Goal: Use online tool/utility: Utilize a website feature to perform a specific function

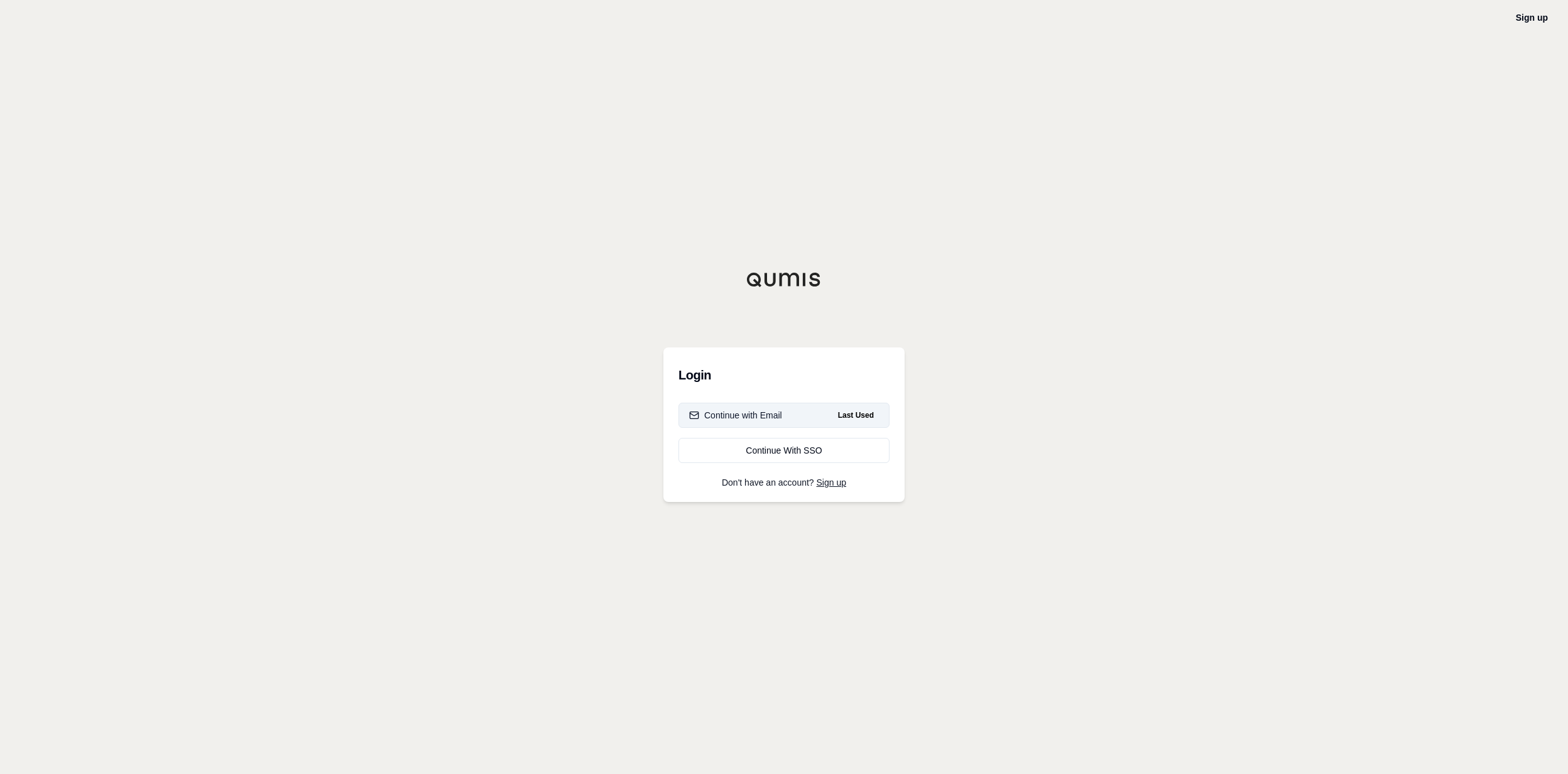
click at [827, 421] on button "Continue with Email Last Used" at bounding box center [784, 414] width 211 height 25
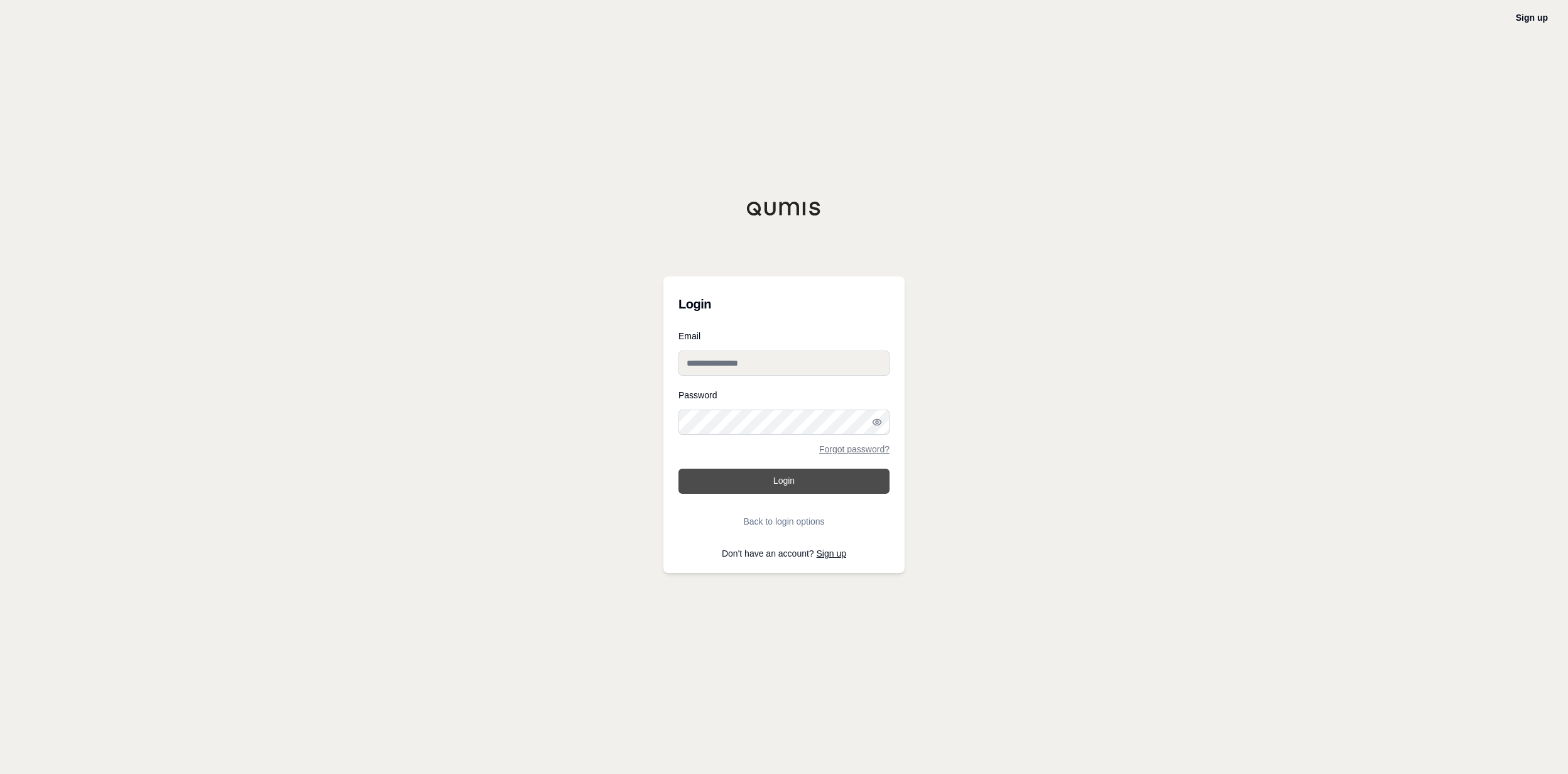
type input "**********"
click at [815, 483] on button "Login" at bounding box center [784, 480] width 211 height 25
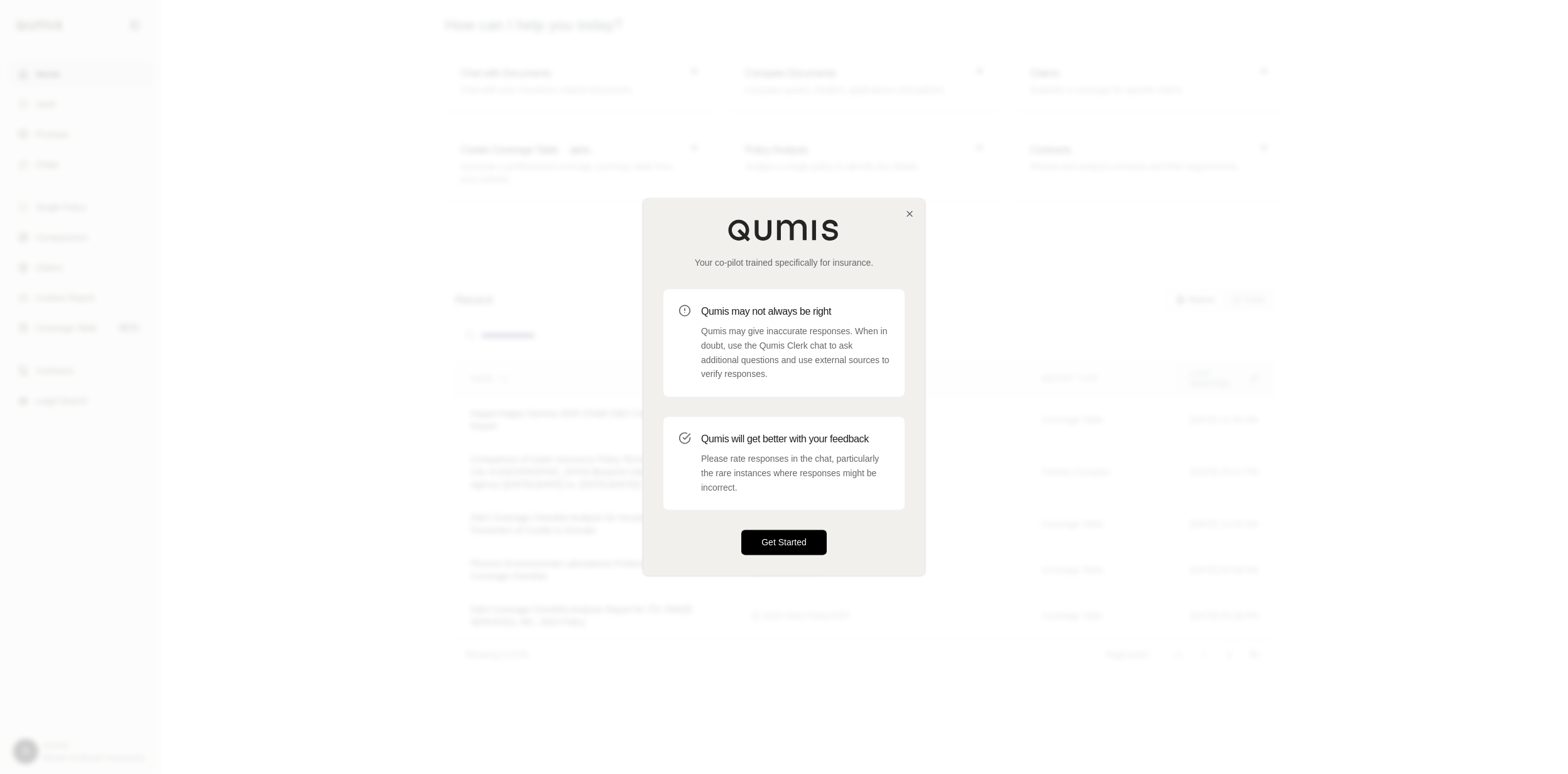
click at [806, 551] on button "Get Started" at bounding box center [784, 542] width 85 height 25
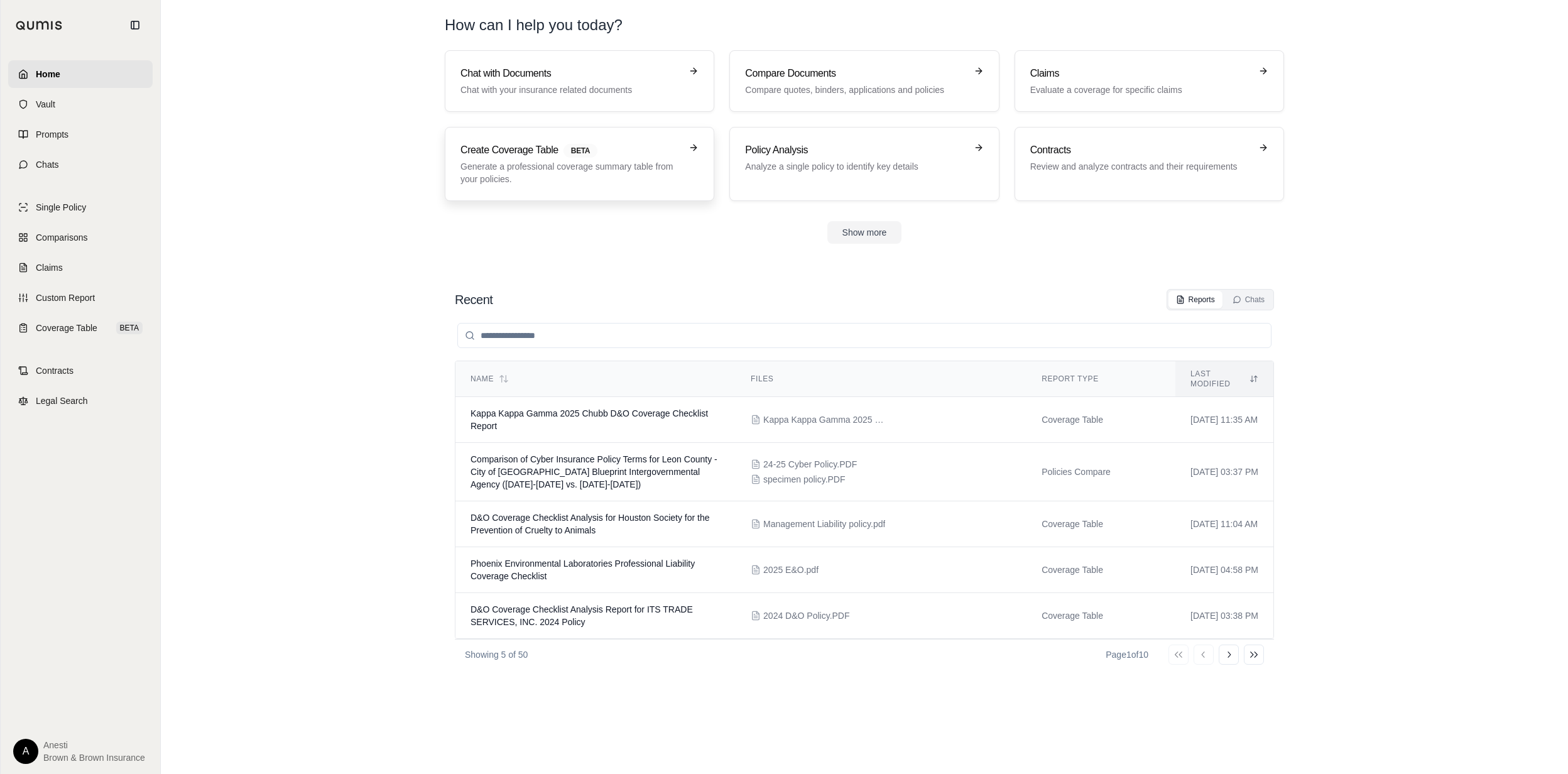
click at [571, 183] on p "Generate a professional coverage summary table from your policies." at bounding box center [570, 172] width 221 height 25
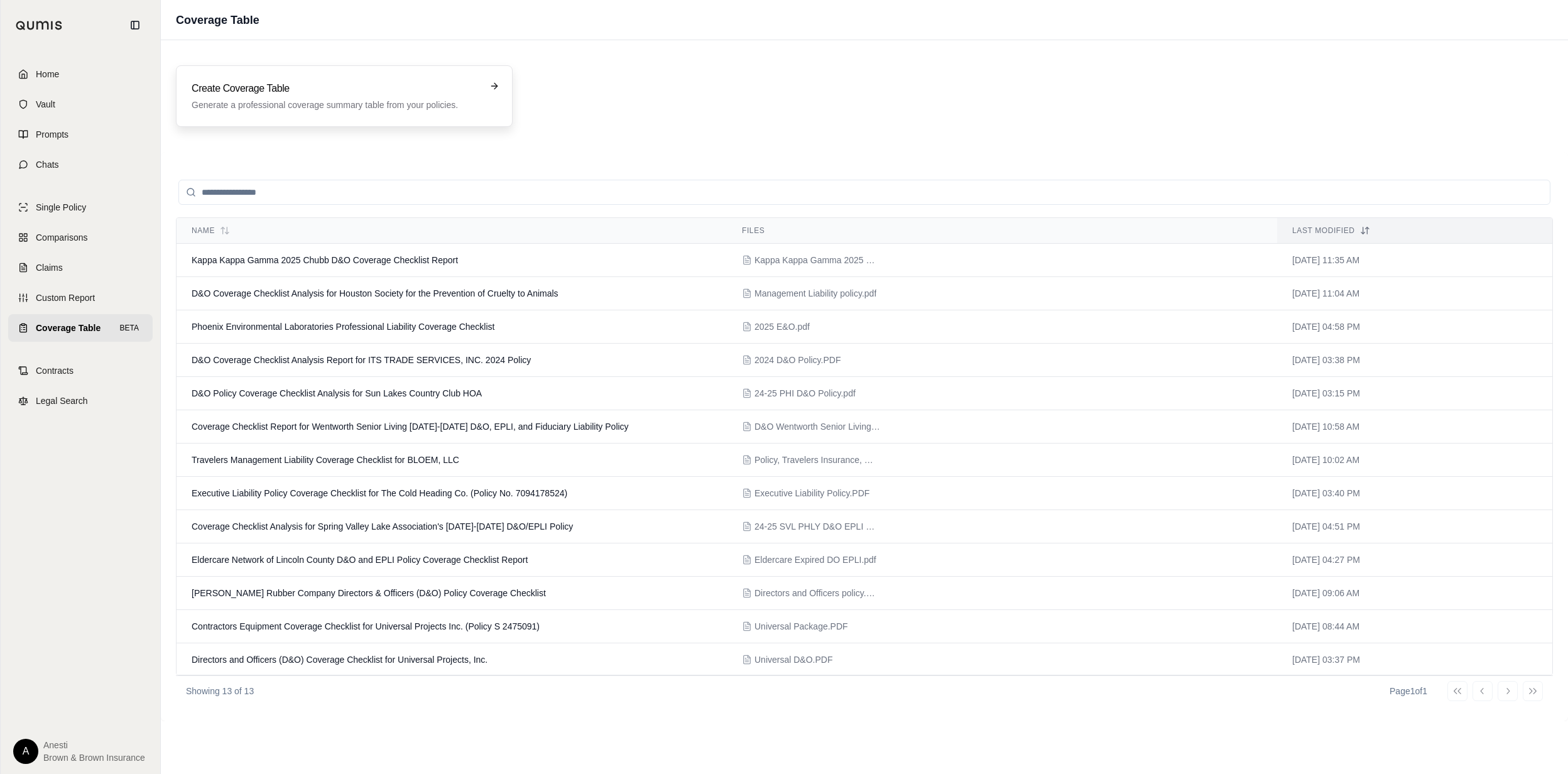
click at [406, 121] on div "Create Coverage Table Generate a professional coverage summary table from your …" at bounding box center [344, 95] width 337 height 61
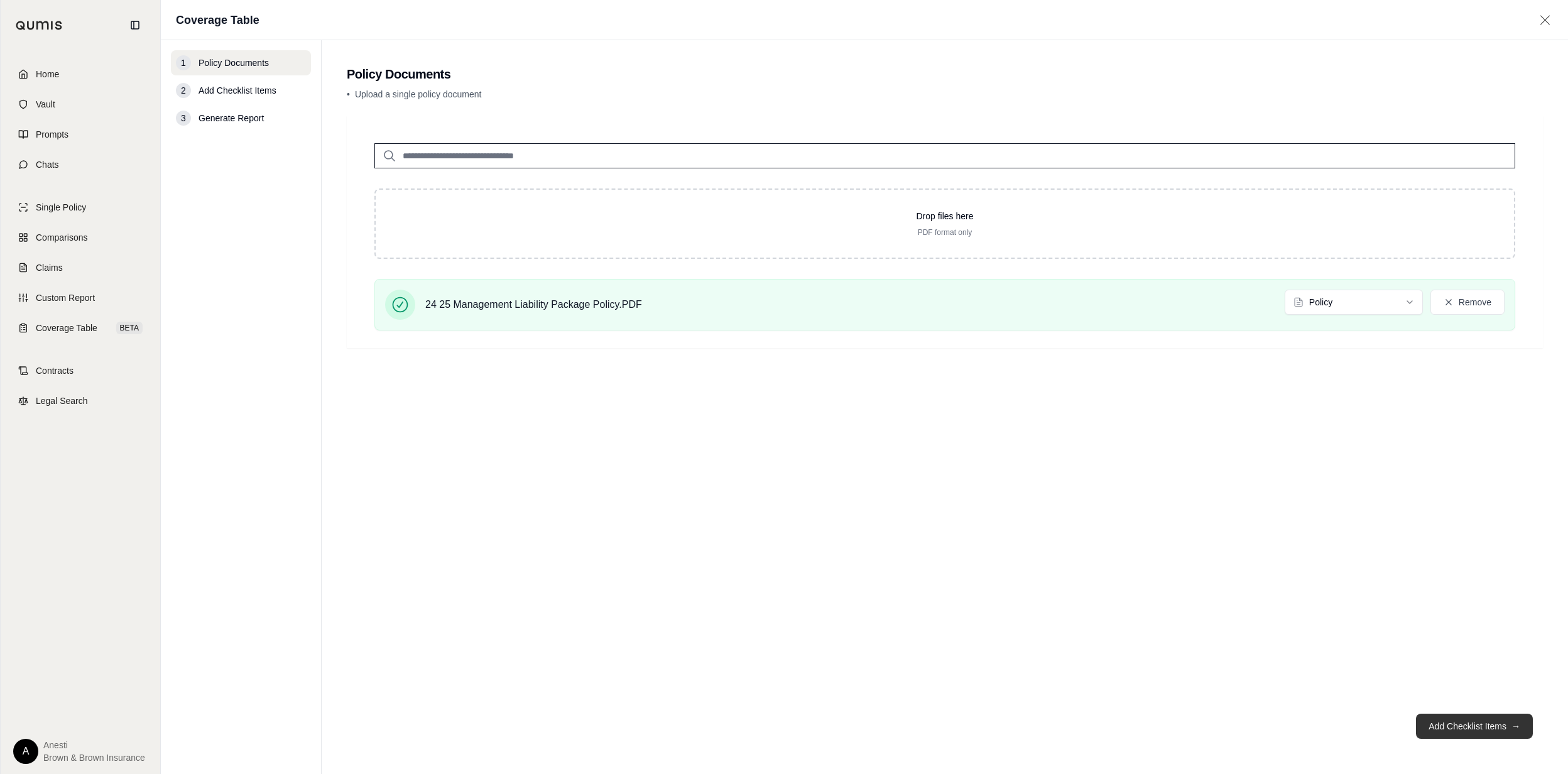
click at [1484, 719] on button "Add Checklist Items →" at bounding box center [1475, 726] width 117 height 25
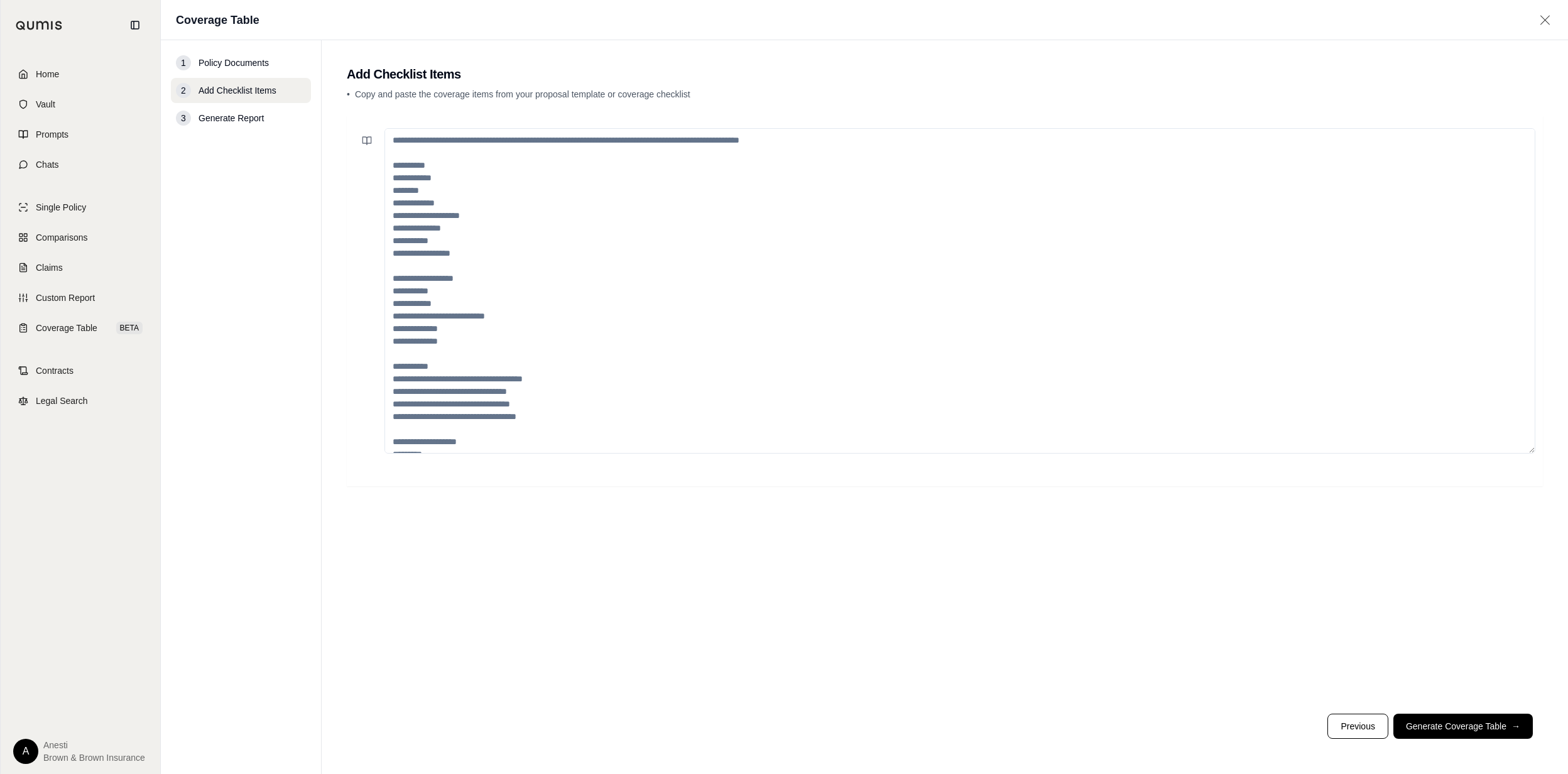
click at [746, 164] on textarea at bounding box center [959, 291] width 1151 height 326
paste textarea "**********"
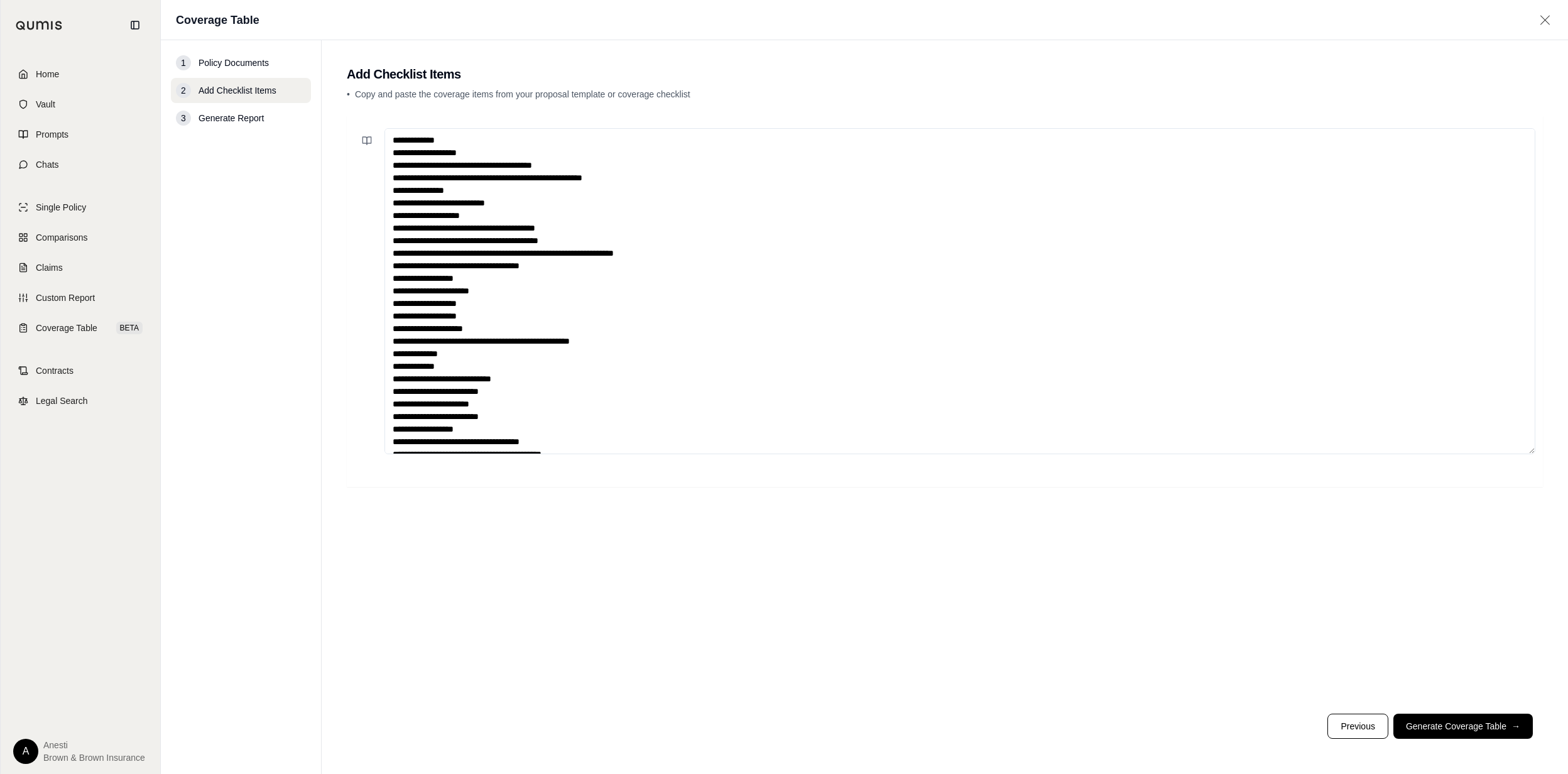
scroll to position [872, 0]
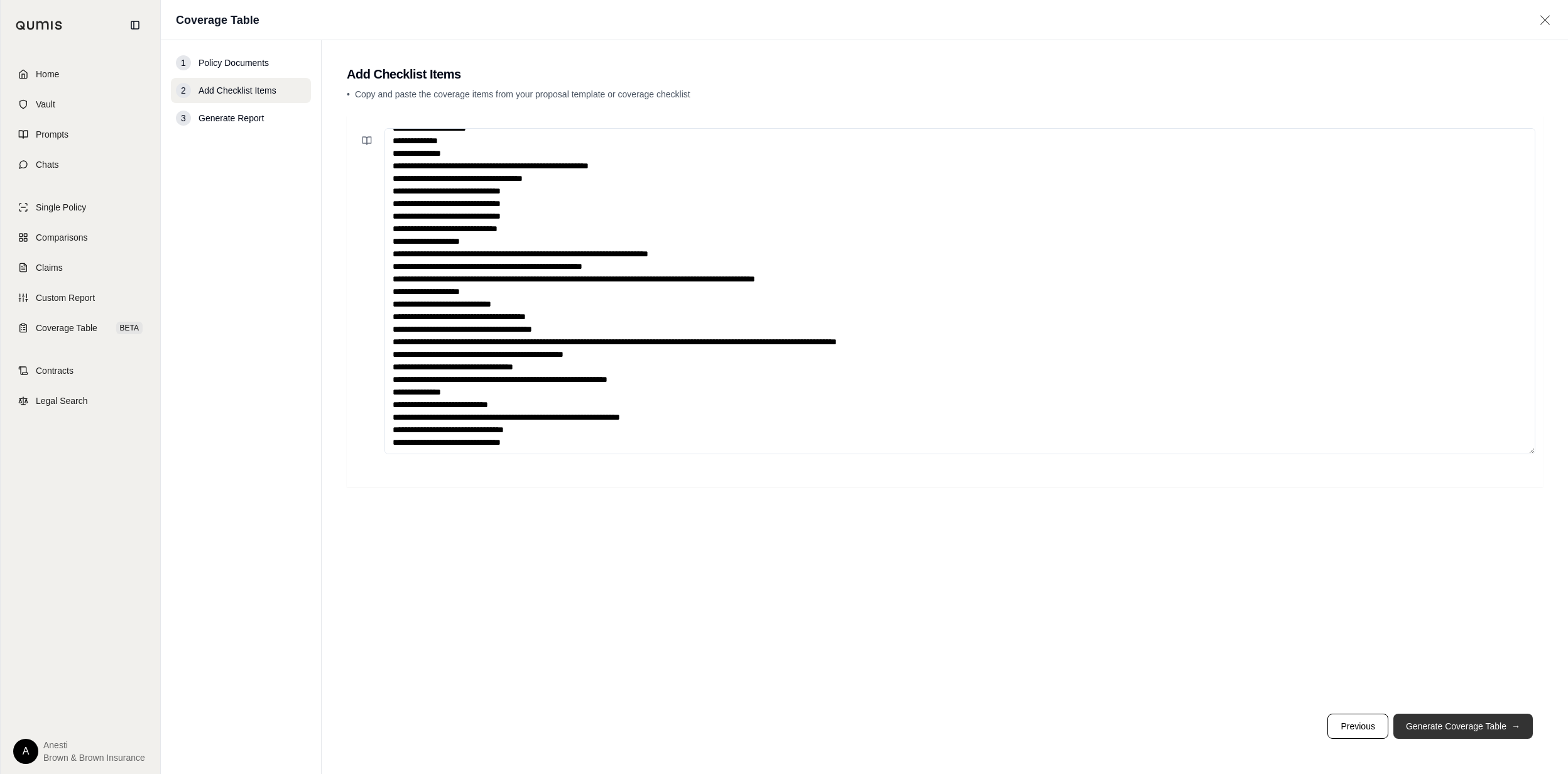
type textarea "**********"
click at [1499, 731] on button "Generate Coverage Table →" at bounding box center [1463, 726] width 139 height 25
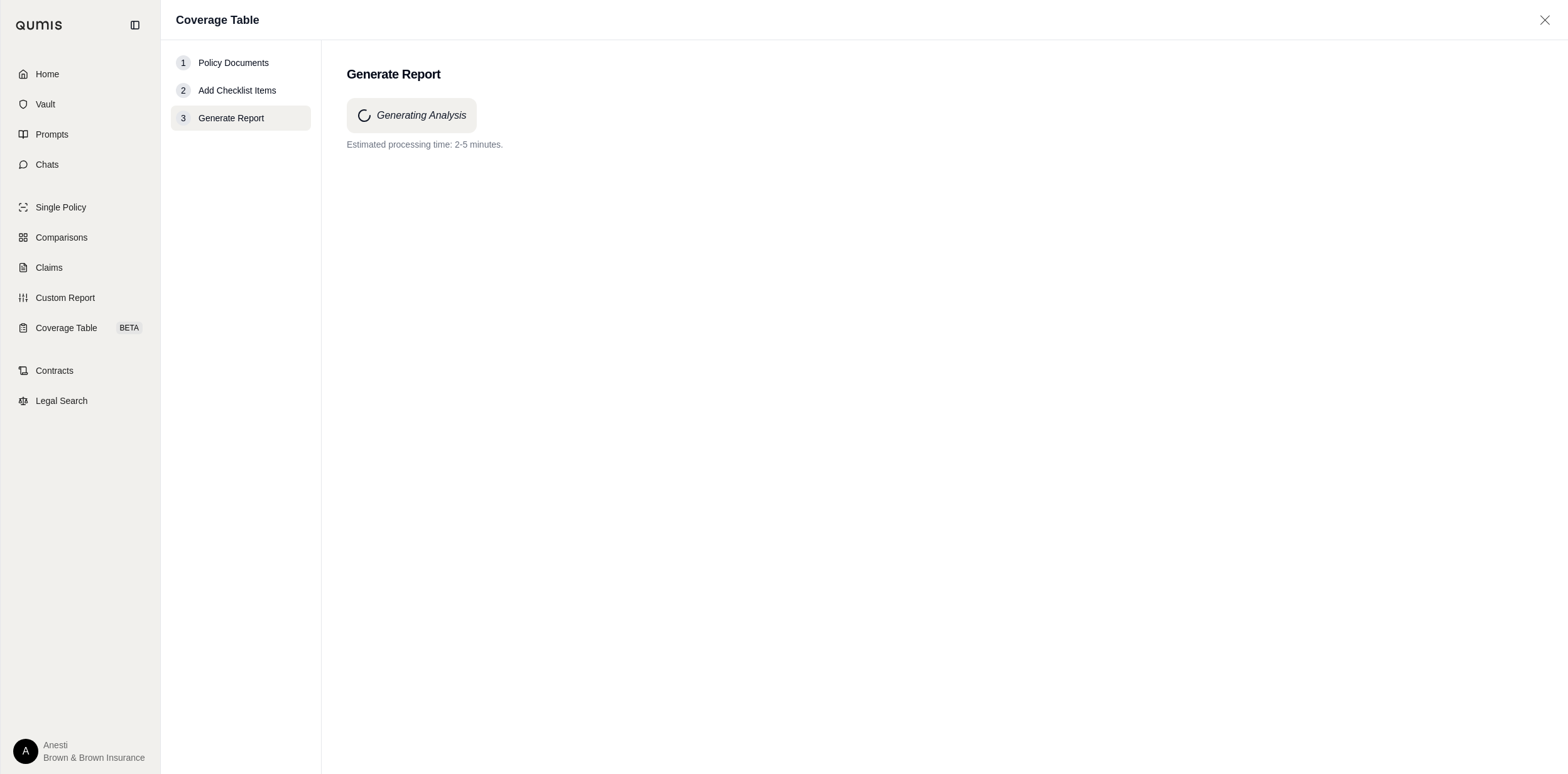
click at [279, 287] on nav "1 Policy Documents 2 Add Checklist Items 3 Generate Report" at bounding box center [242, 407] width 161 height 734
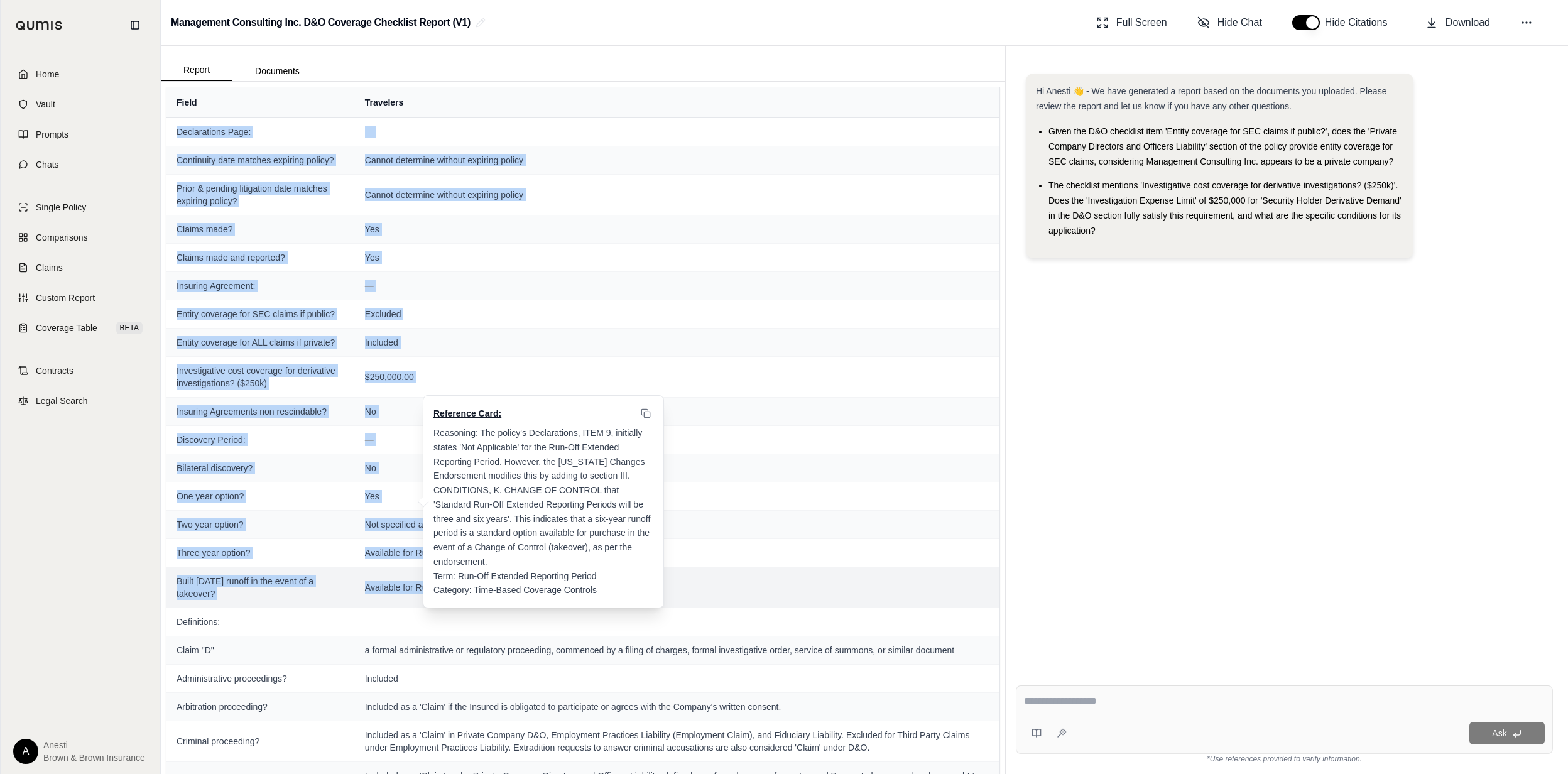
drag, startPoint x: 174, startPoint y: 129, endPoint x: 546, endPoint y: 638, distance: 630.4
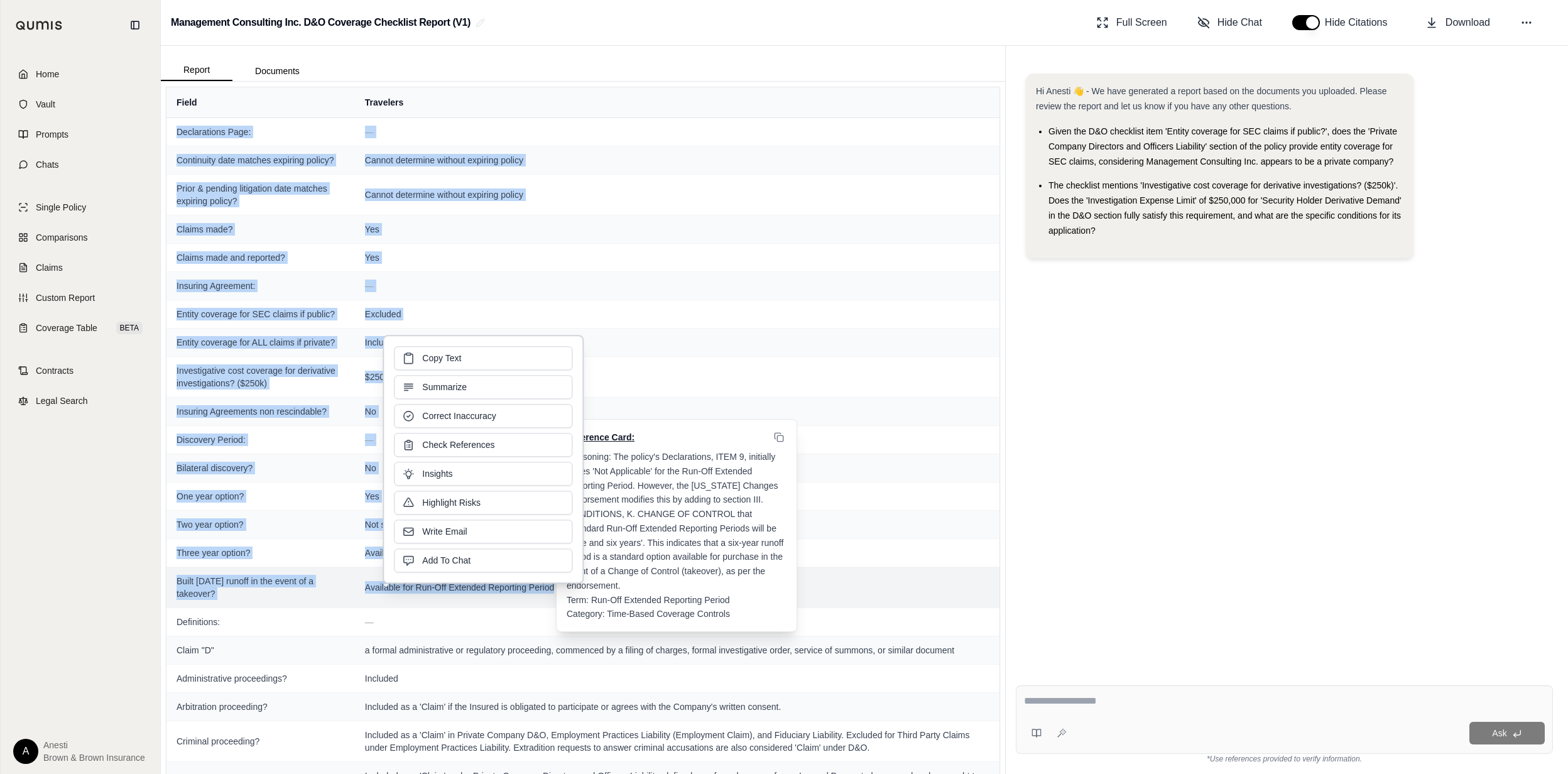
copy tbody "Declarations Page: — Continuity date matches expiring policy? Cannot determine …"
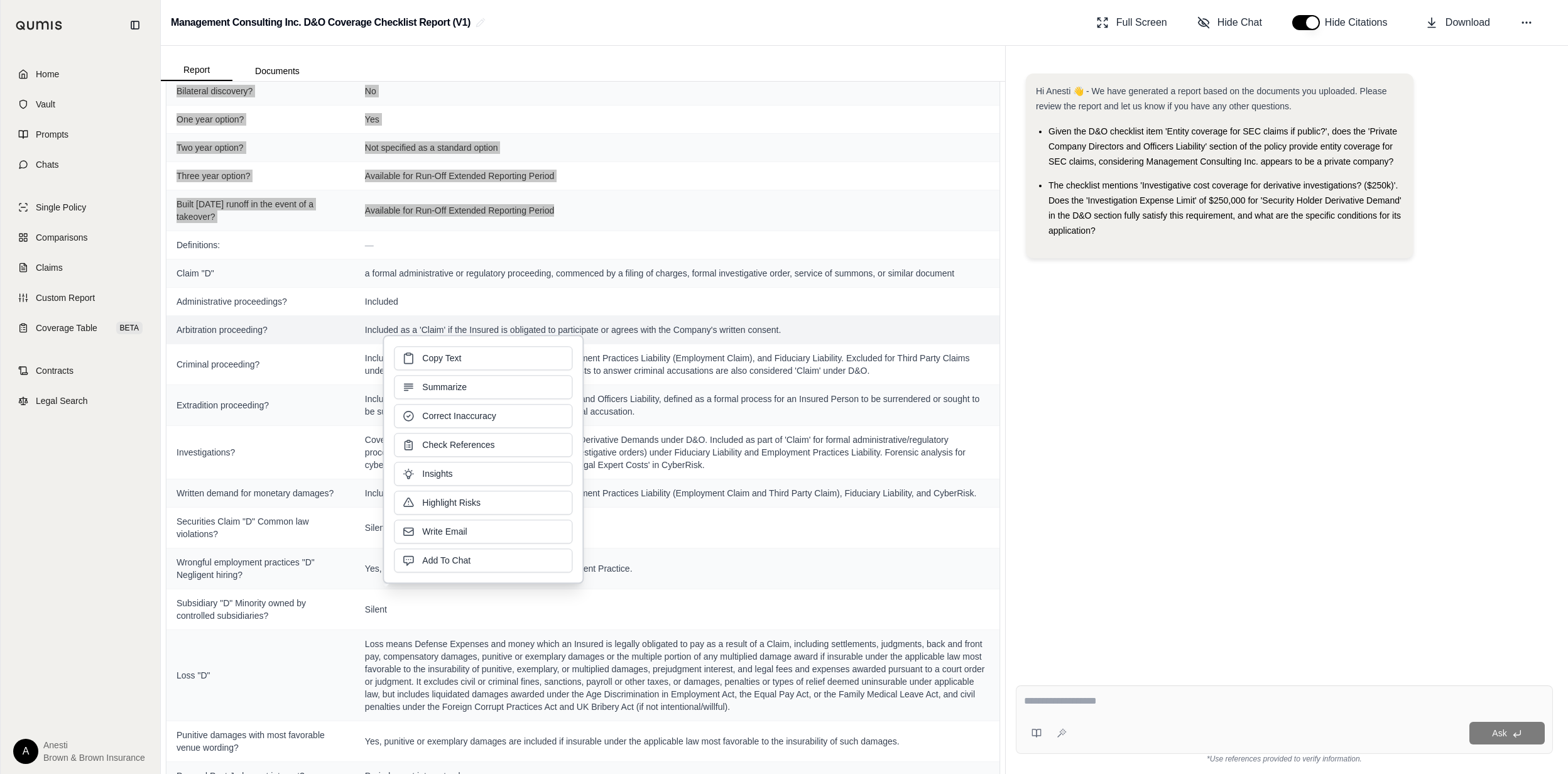
scroll to position [418, 0]
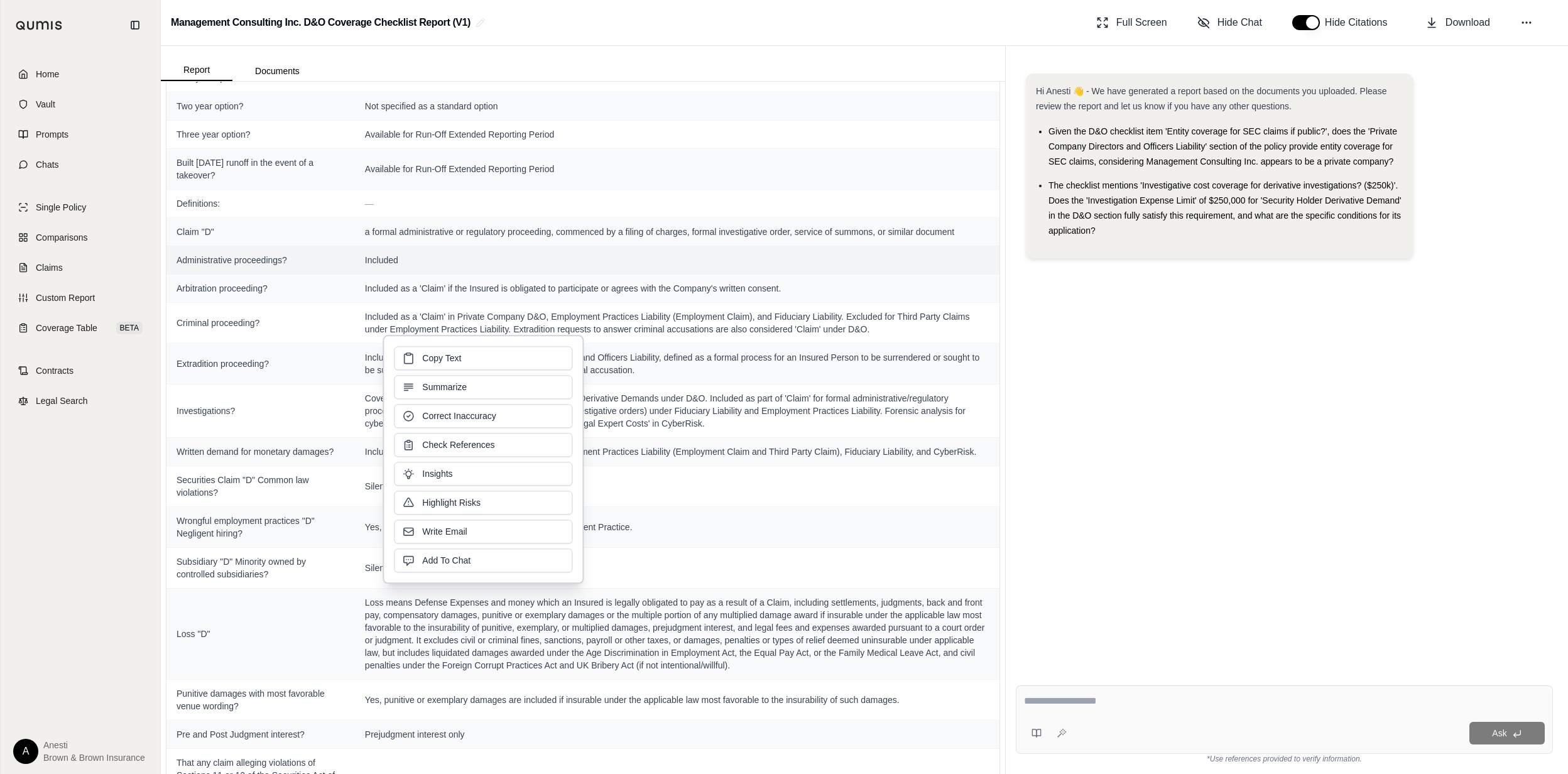
click at [214, 266] on span "Administrative proceedings?" at bounding box center [261, 260] width 168 height 13
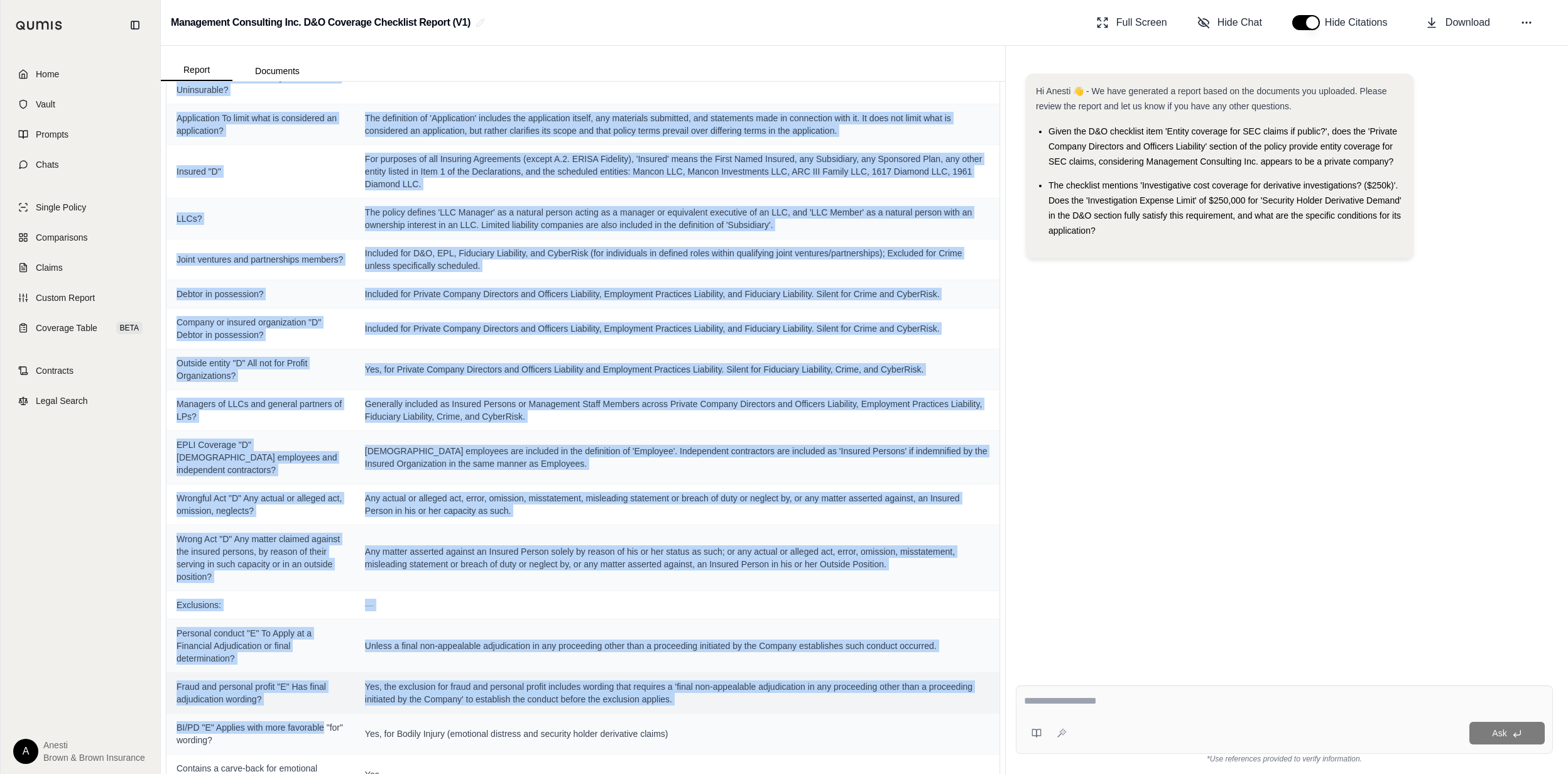
scroll to position [1149, 0]
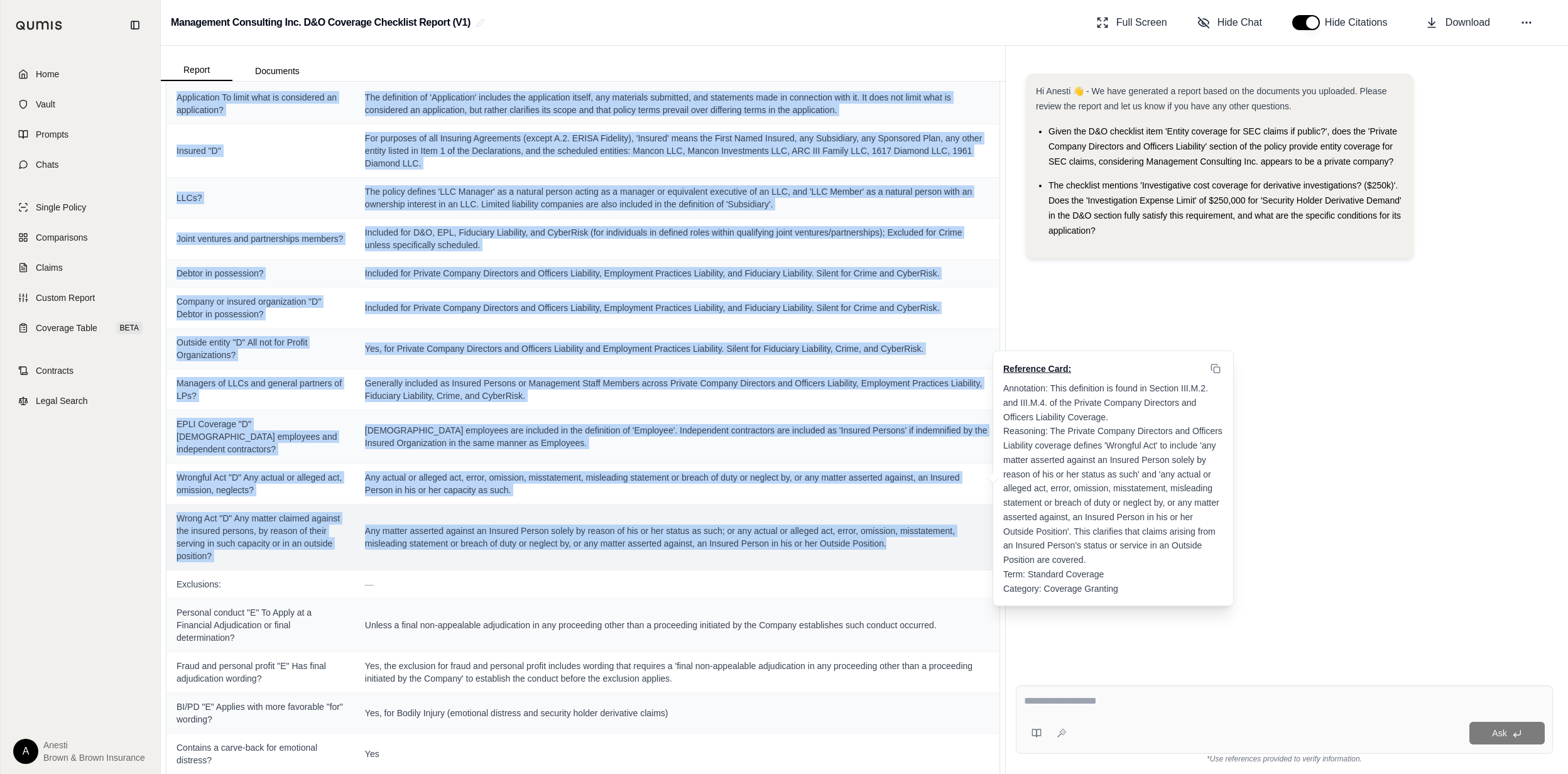
drag, startPoint x: 178, startPoint y: 242, endPoint x: 885, endPoint y: 601, distance: 792.9
click at [885, 601] on tbody "Declarations Page: — Continuity date matches expiring policy? Cannot determine …" at bounding box center [583, 665] width 833 height 3394
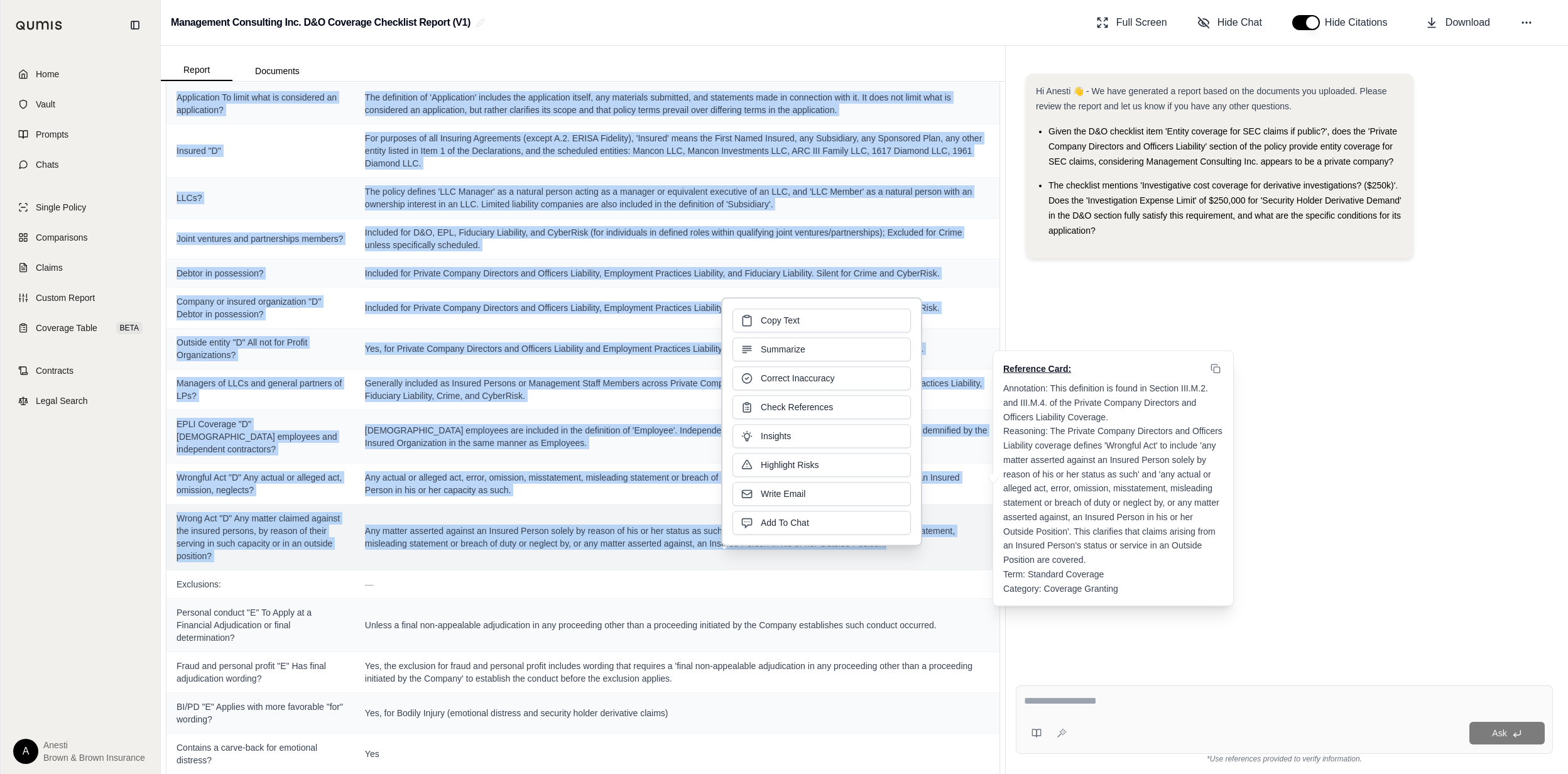
copy tbody "Loremipsumd: — Sitam "C" a elitse doeiusmodtempo in utlaboreet doloremagn, aliq…"
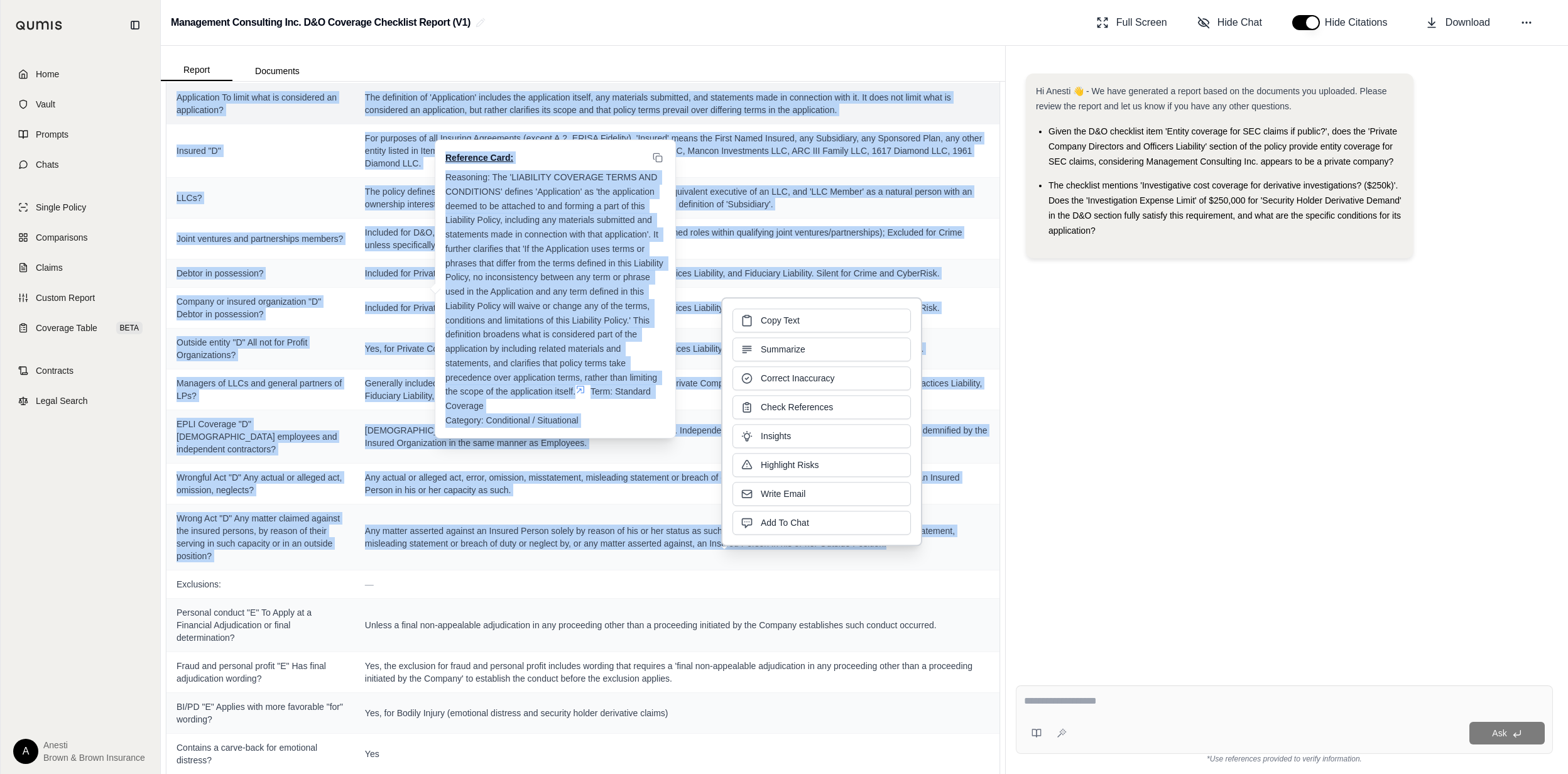
click at [400, 116] on span "The definition of 'Application' includes the application itself, any materials …" at bounding box center [677, 103] width 624 height 25
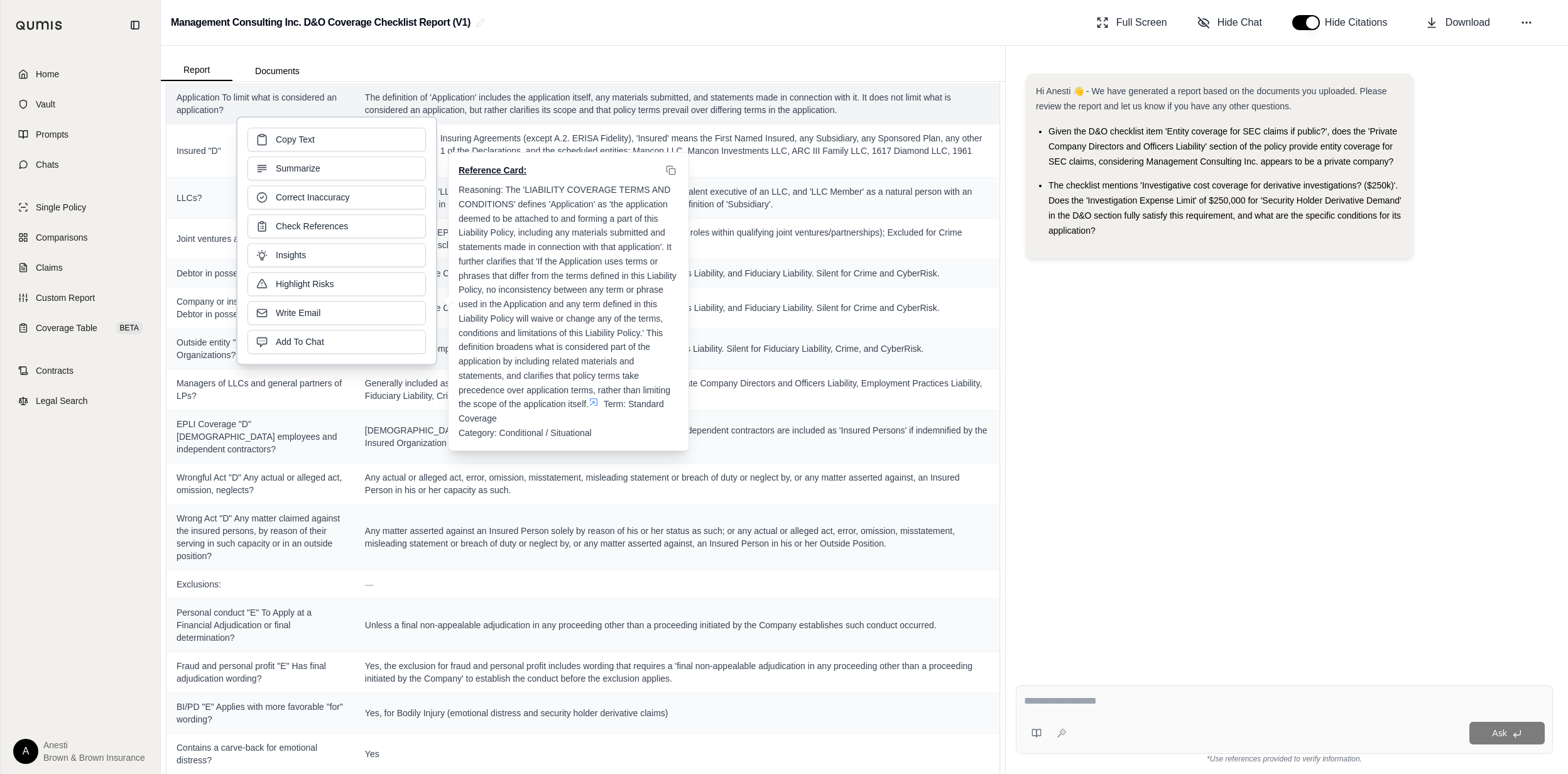
click at [468, 156] on div "Reference Card: Reasoning: The 'LIABILITY COVERAGE TERMS AND CONDITIONS' define…" at bounding box center [568, 301] width 240 height 297
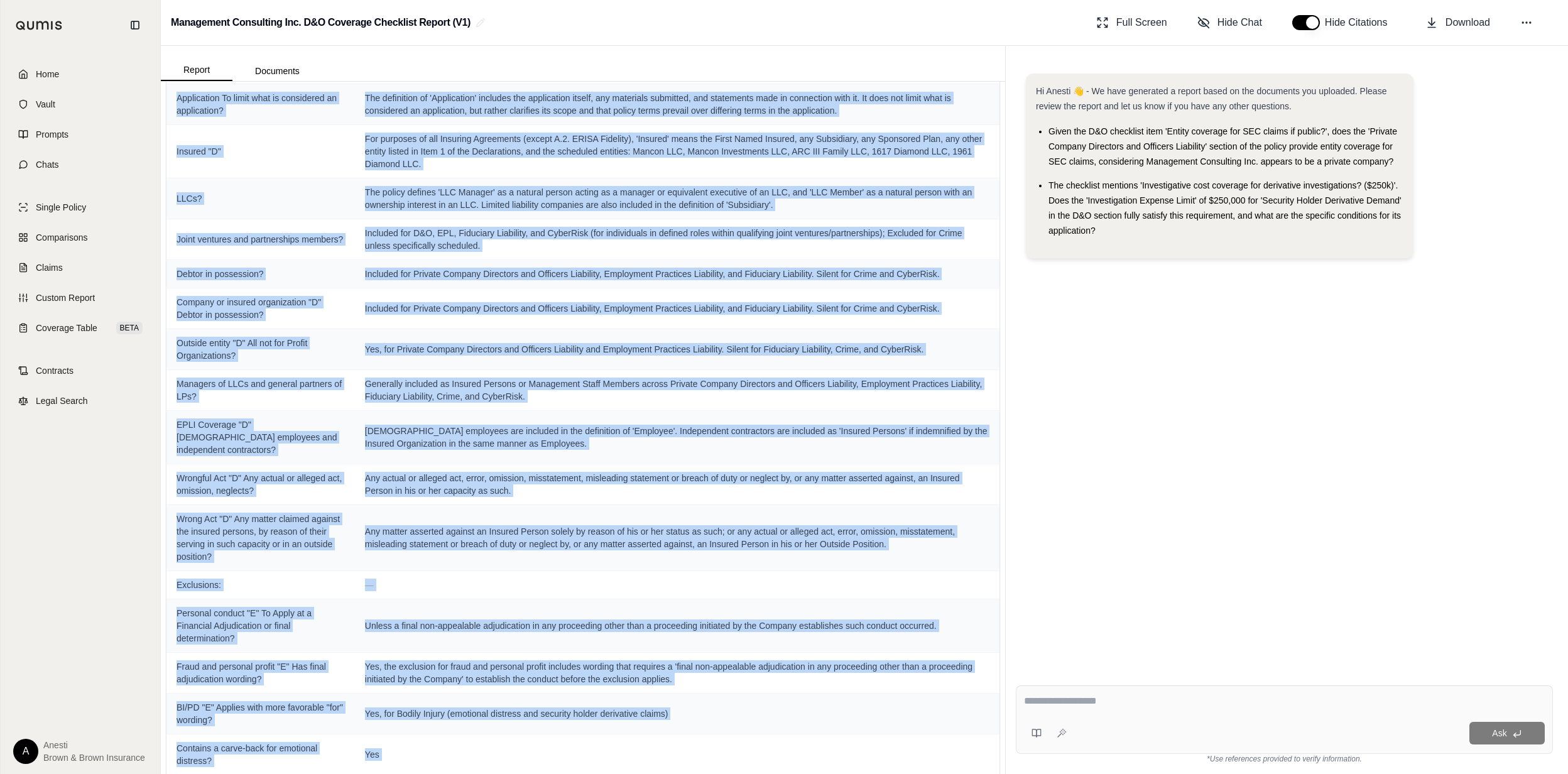
scroll to position [1377, 0]
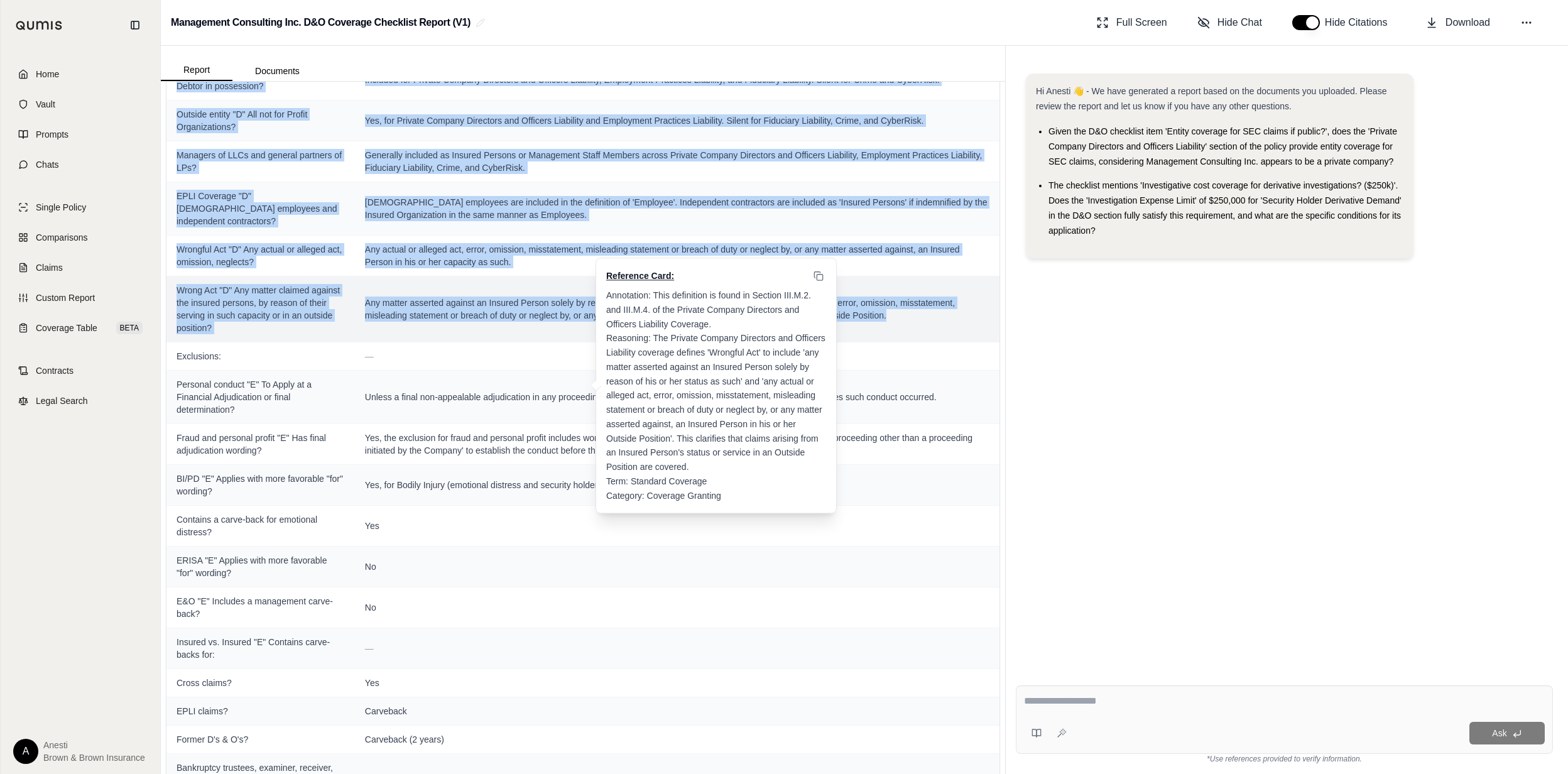
drag, startPoint x: 176, startPoint y: 243, endPoint x: 920, endPoint y: 375, distance: 755.6
click at [920, 375] on tbody "Declarations Page: — Continuity date matches expiring policy? Cannot determine …" at bounding box center [583, 437] width 833 height 3394
copy tbody "Loremipsumd: — Sitam "C" a elitse doeiusmodtempo in utlaboreet doloremagn, aliq…"
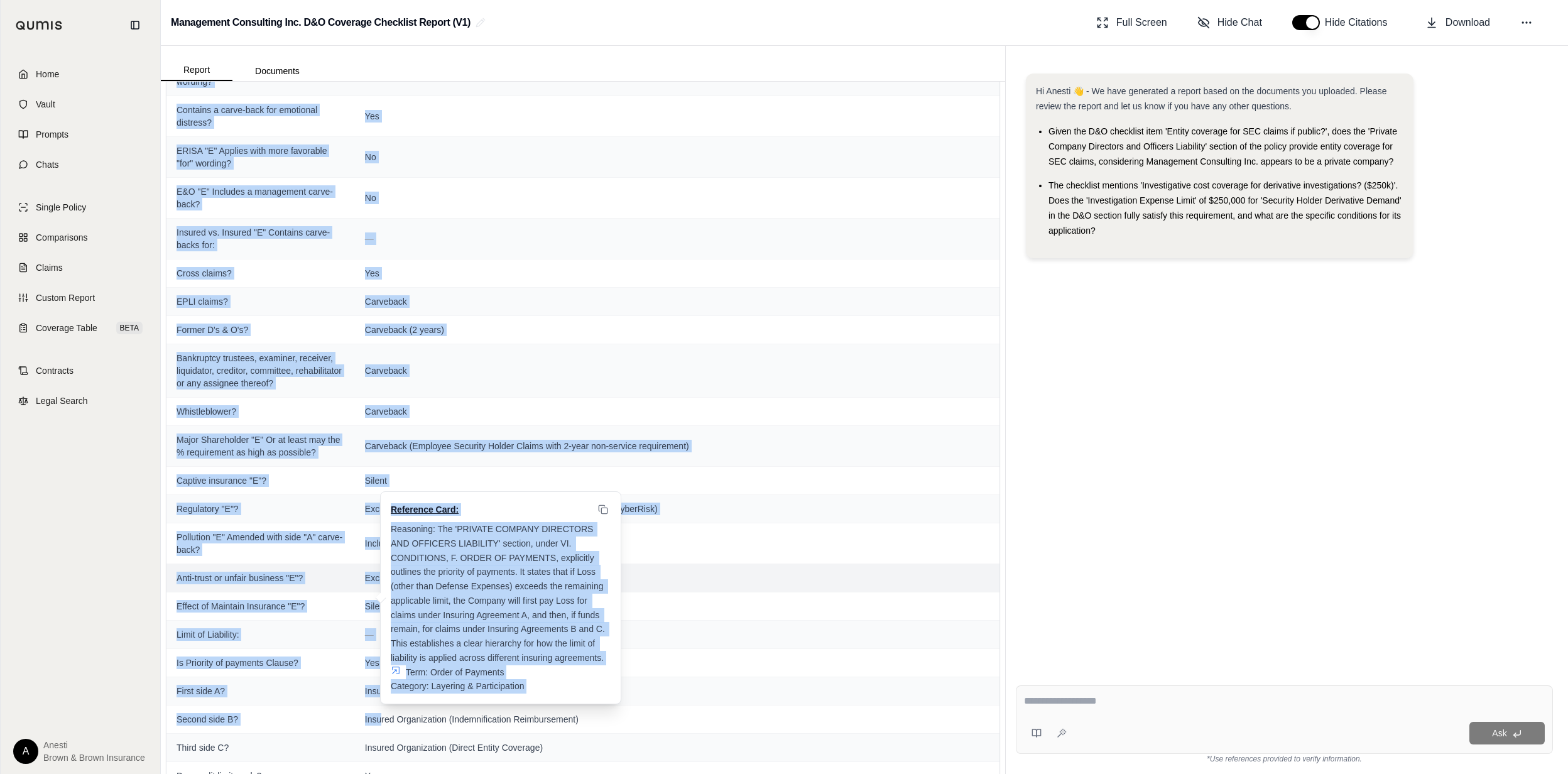
scroll to position [1803, 0]
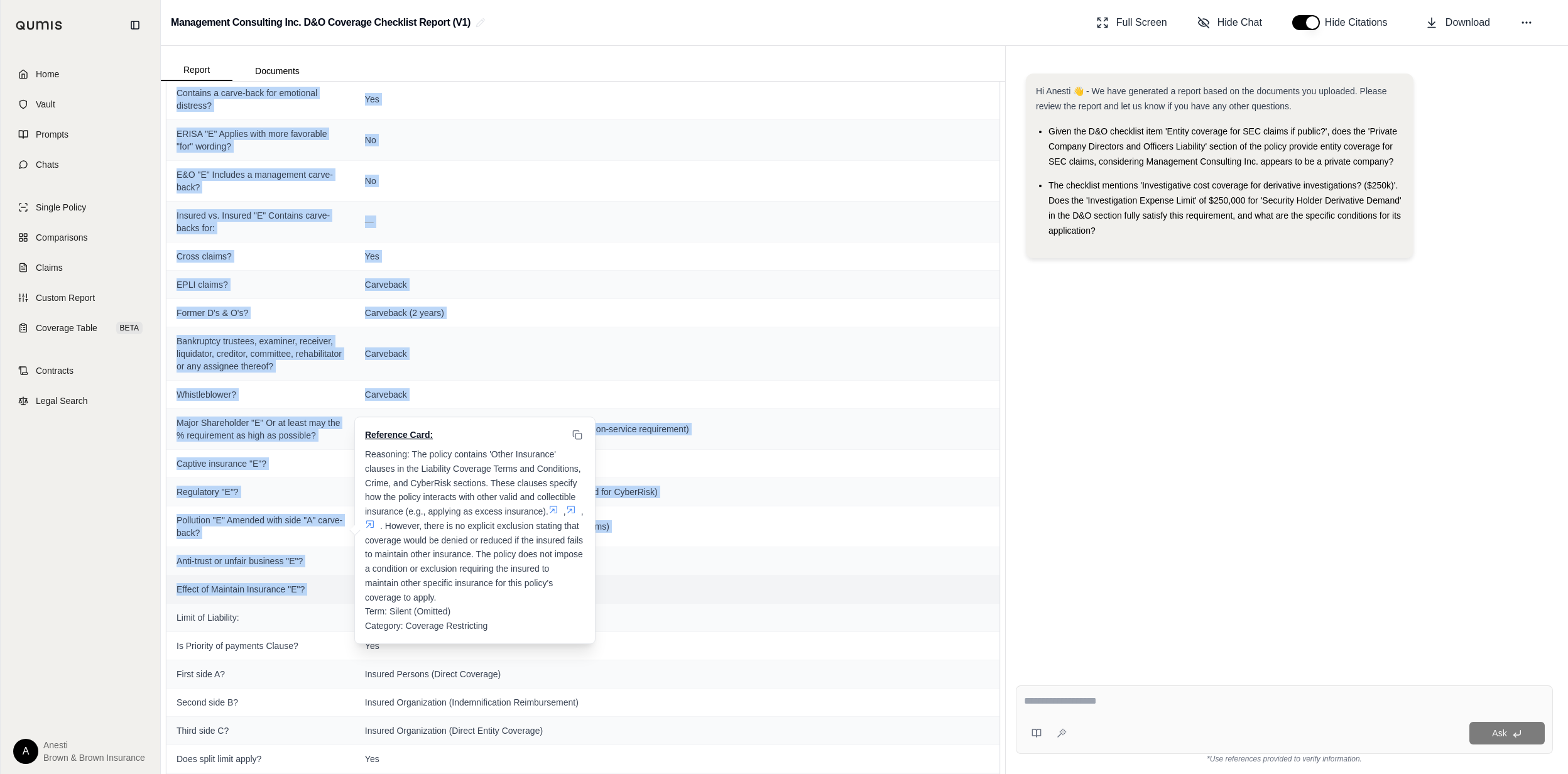
drag, startPoint x: 174, startPoint y: 147, endPoint x: 393, endPoint y: 650, distance: 548.6
click at [393, 650] on tbody "Declarations Page: — Continuity date matches expiring policy? Cannot determine …" at bounding box center [583, 11] width 833 height 3394
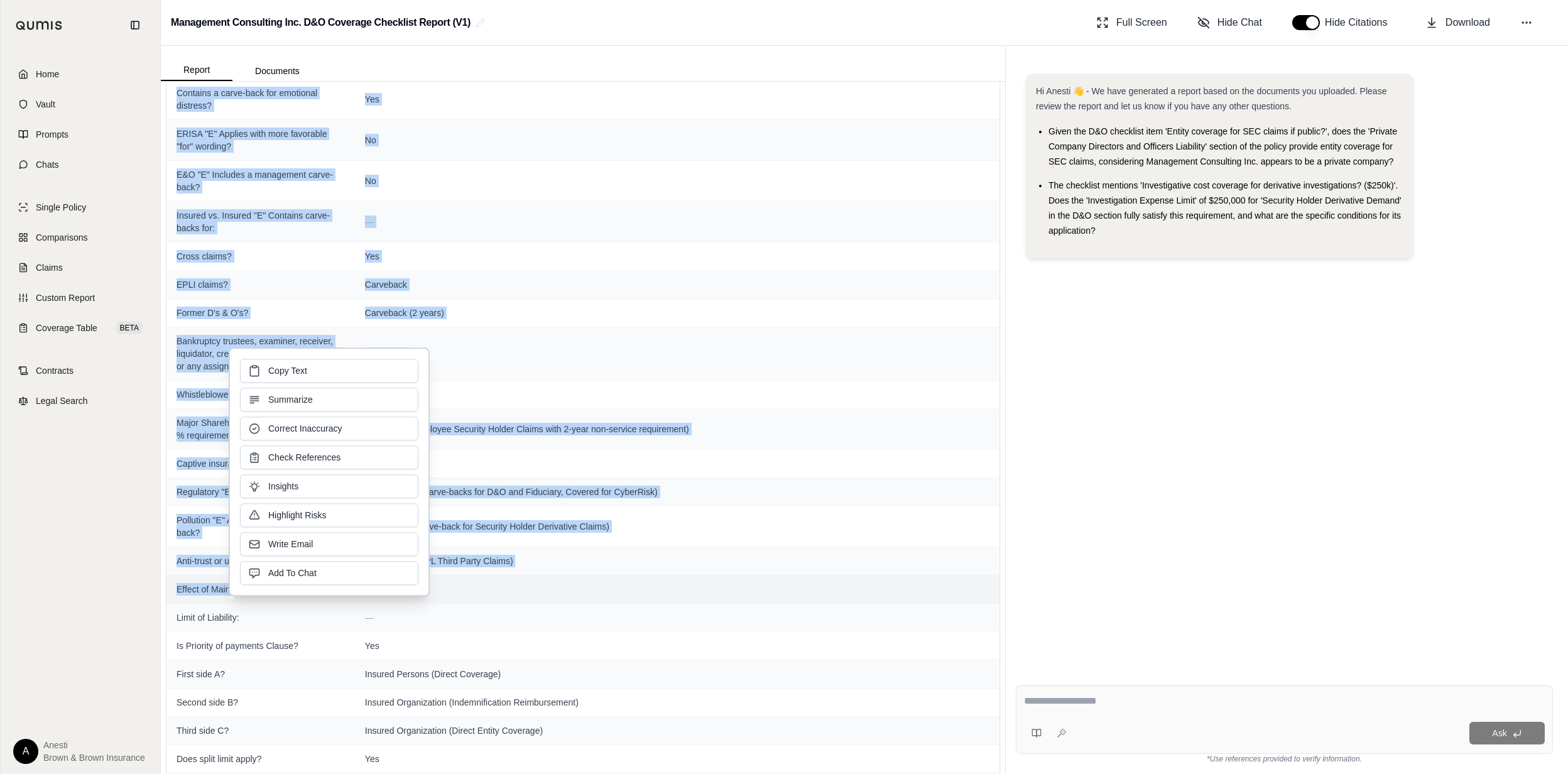
copy tbody "Loremipsum: — Dolorsit ametcon "A" El Seddo ei t Incididun Utlaboreetdo ma aliq…"
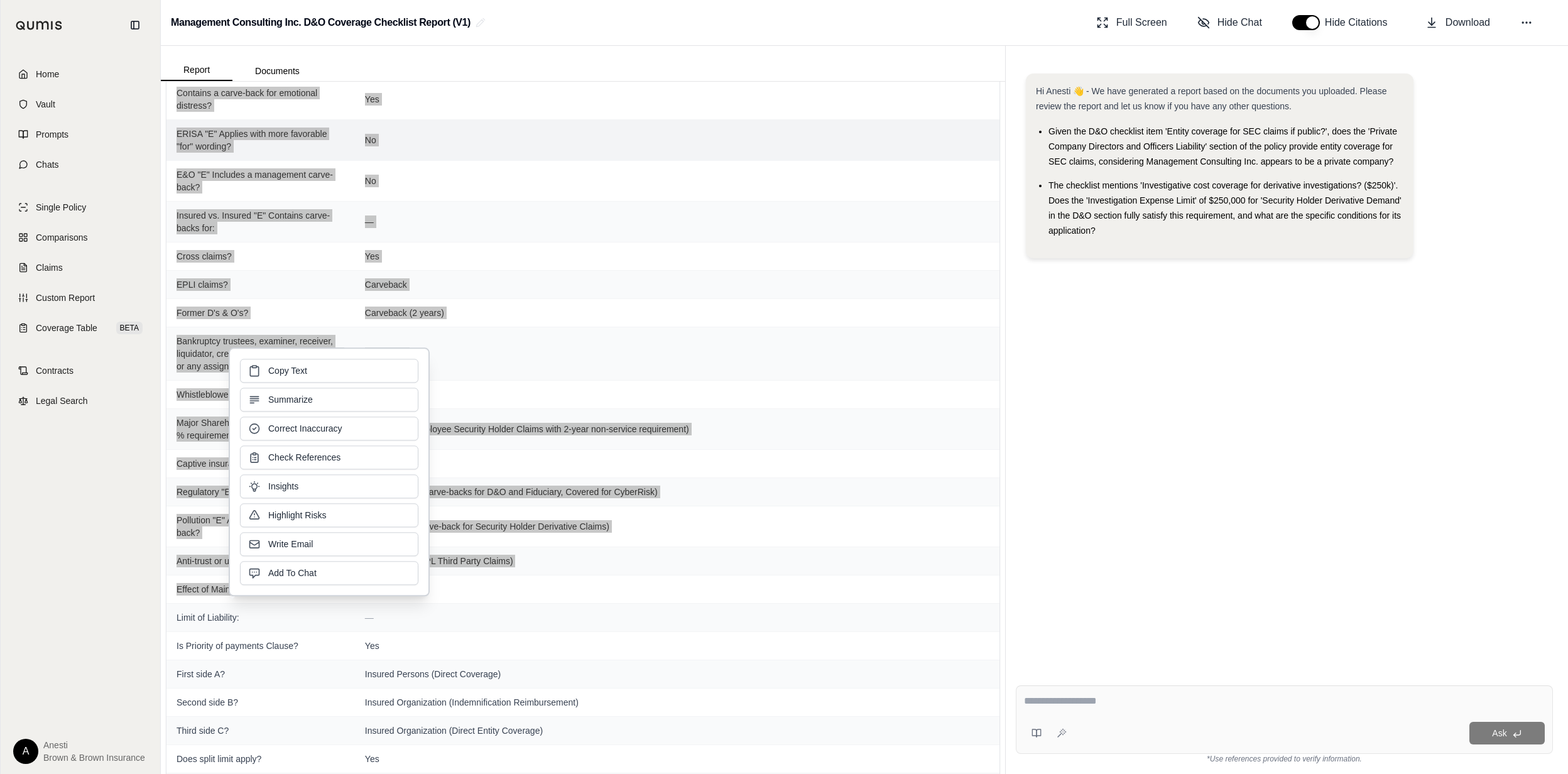
scroll to position [1636, 0]
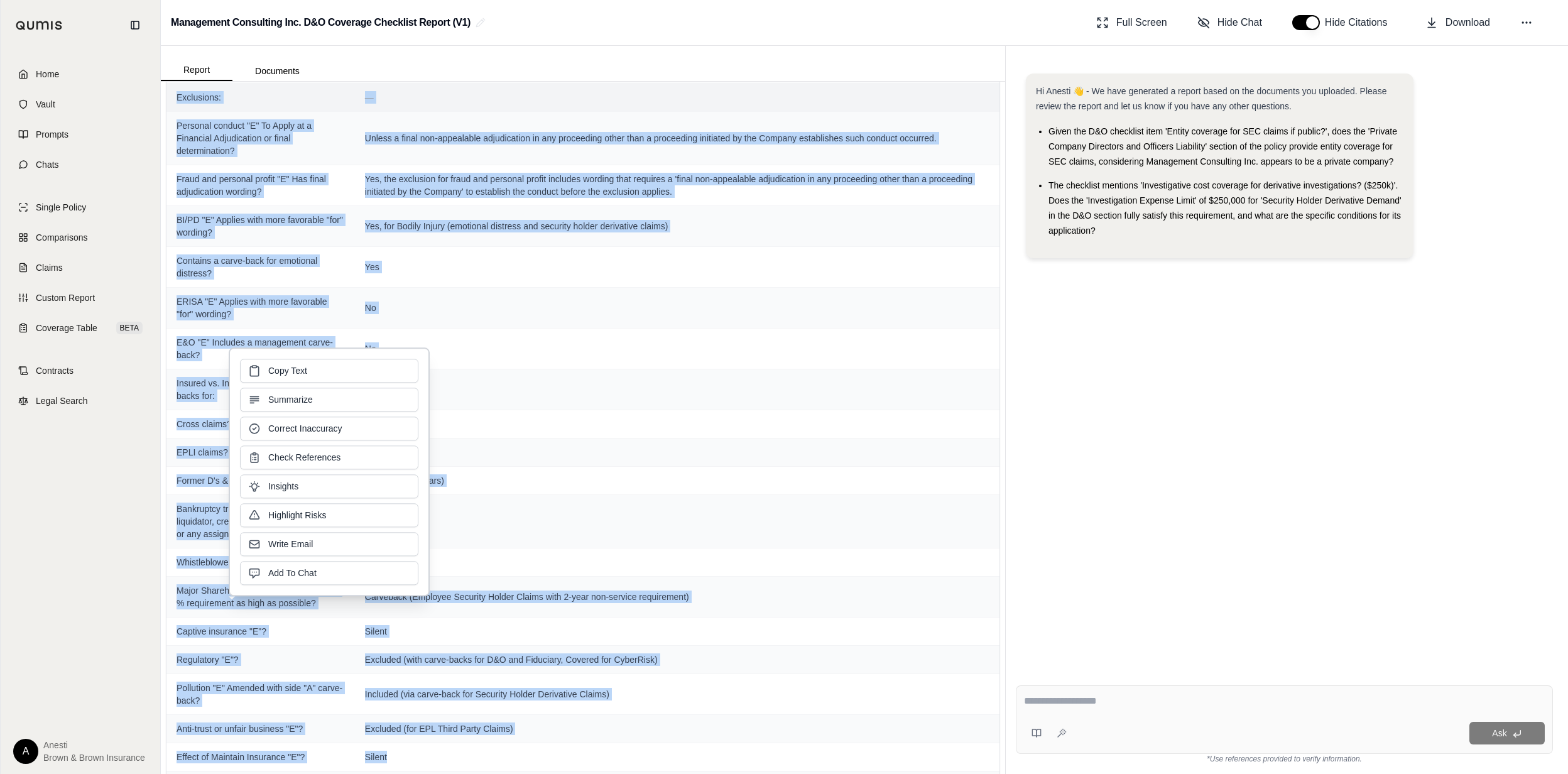
click at [230, 111] on td "Exclusions:" at bounding box center [261, 97] width 189 height 28
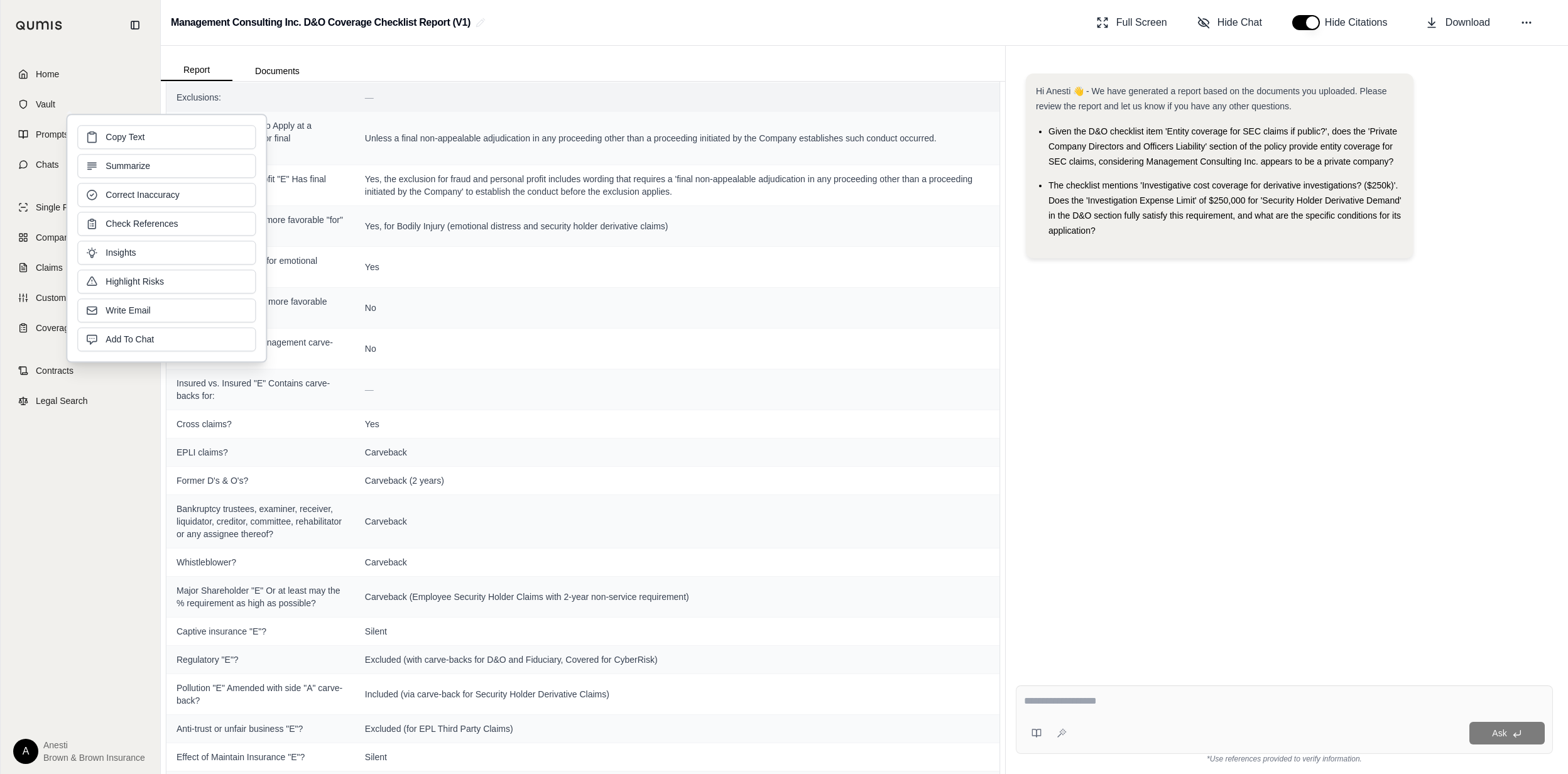
click at [355, 111] on td "—" at bounding box center [677, 97] width 644 height 28
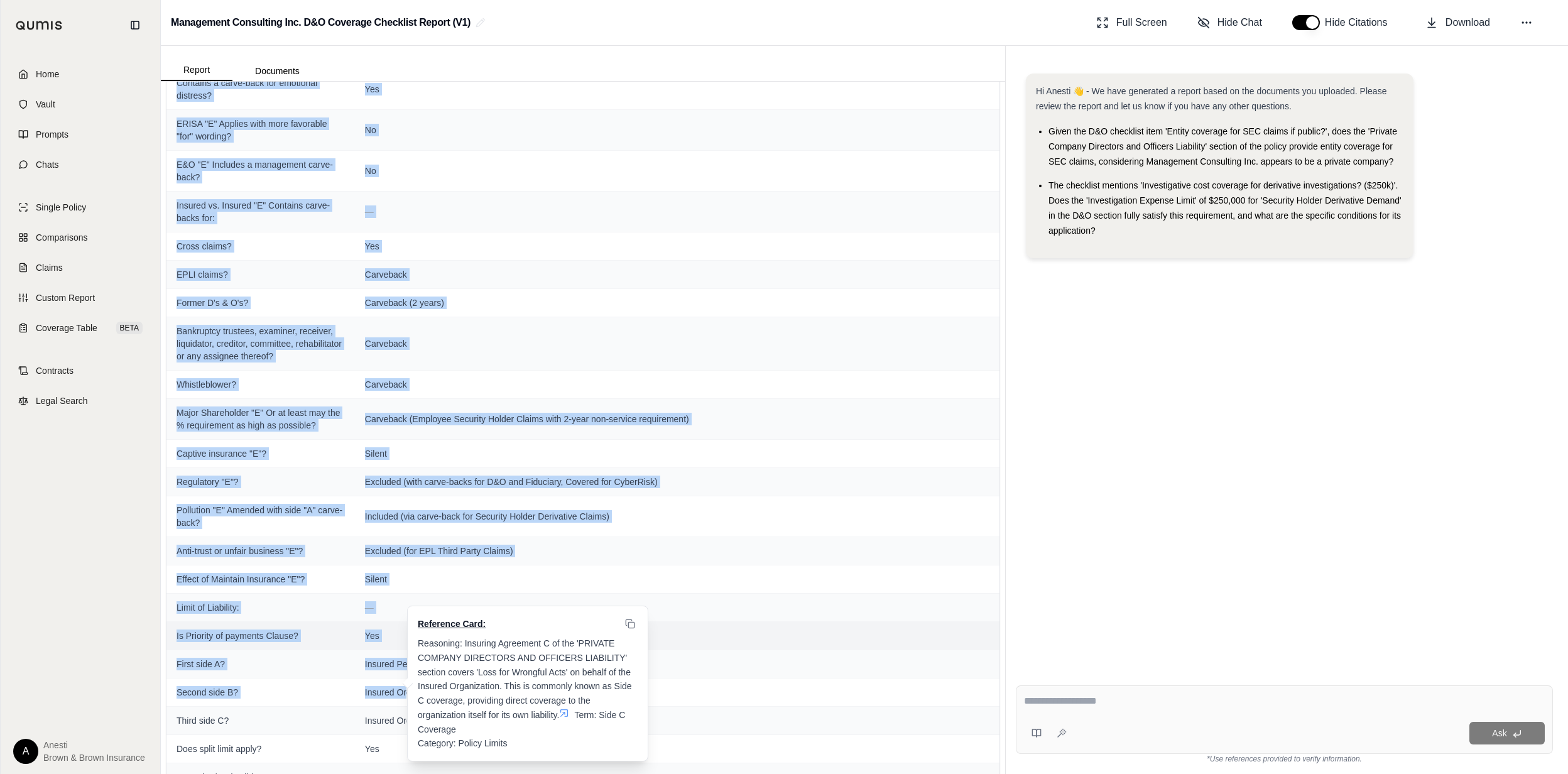
scroll to position [1819, 0]
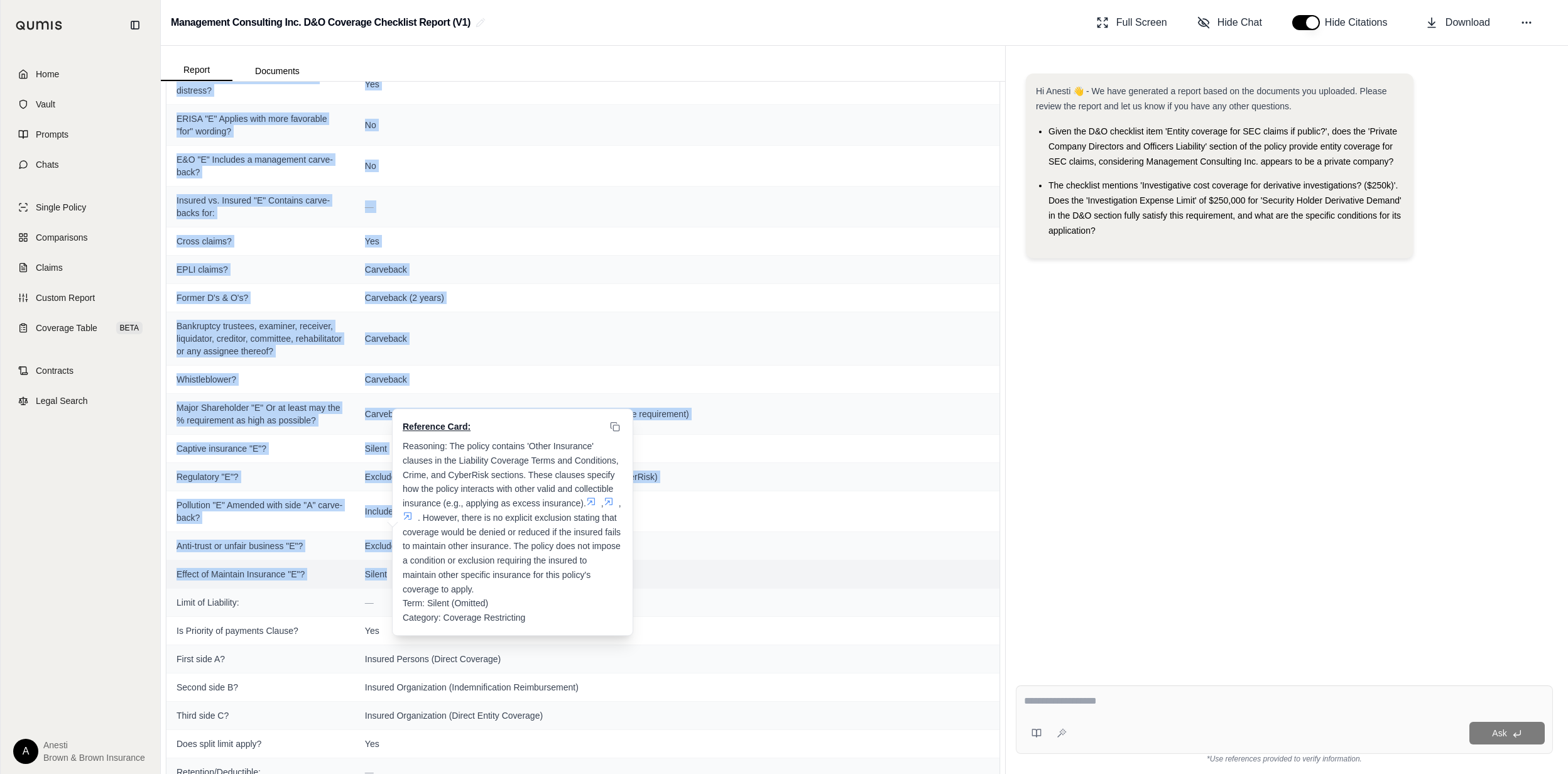
drag, startPoint x: 177, startPoint y: 141, endPoint x: 383, endPoint y: 627, distance: 527.9
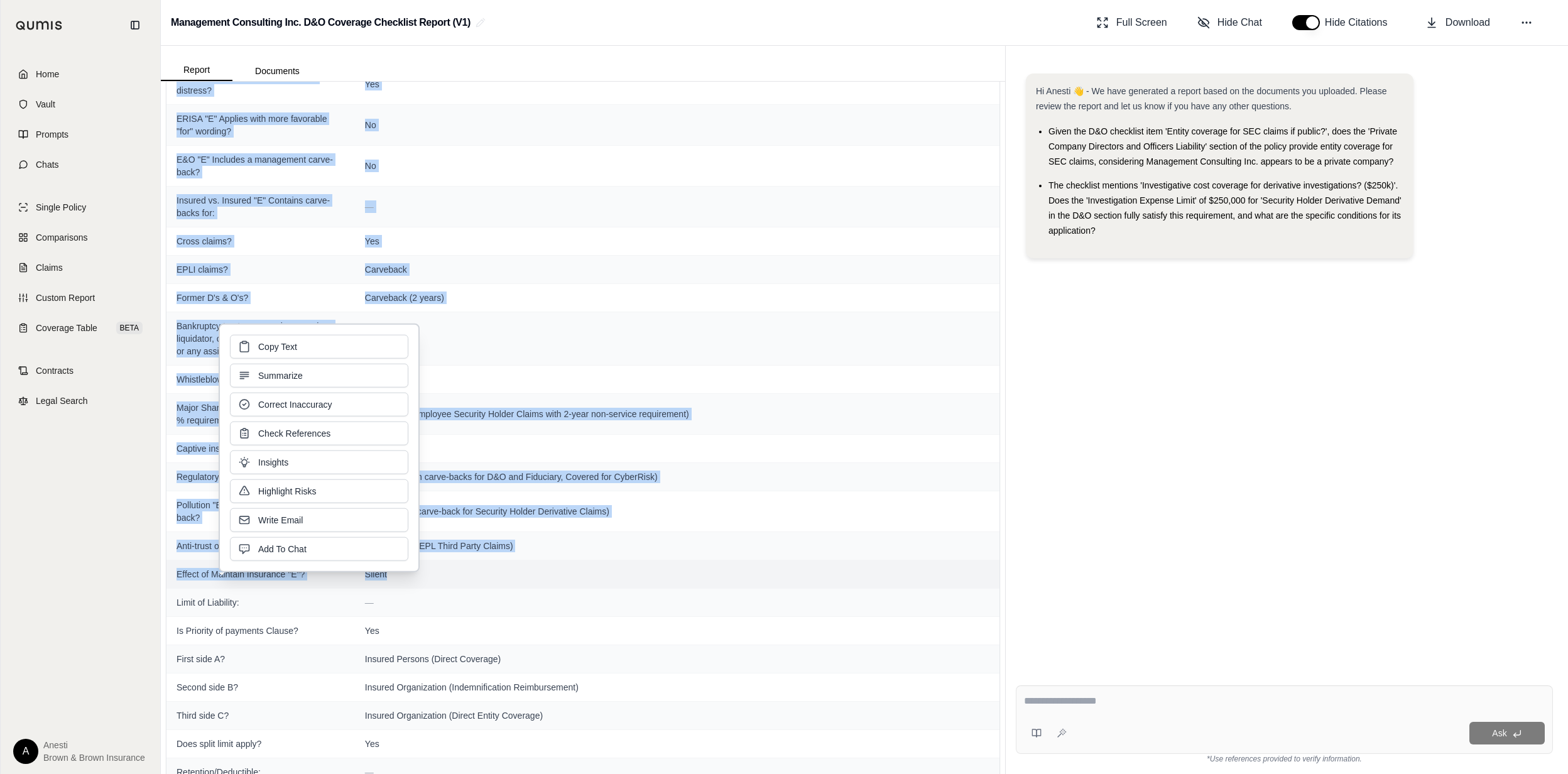
copy tbody "Loremipsum: — Dolorsit ametcon "A" El Seddo ei t Incididun Utlaboreetdo ma aliq…"
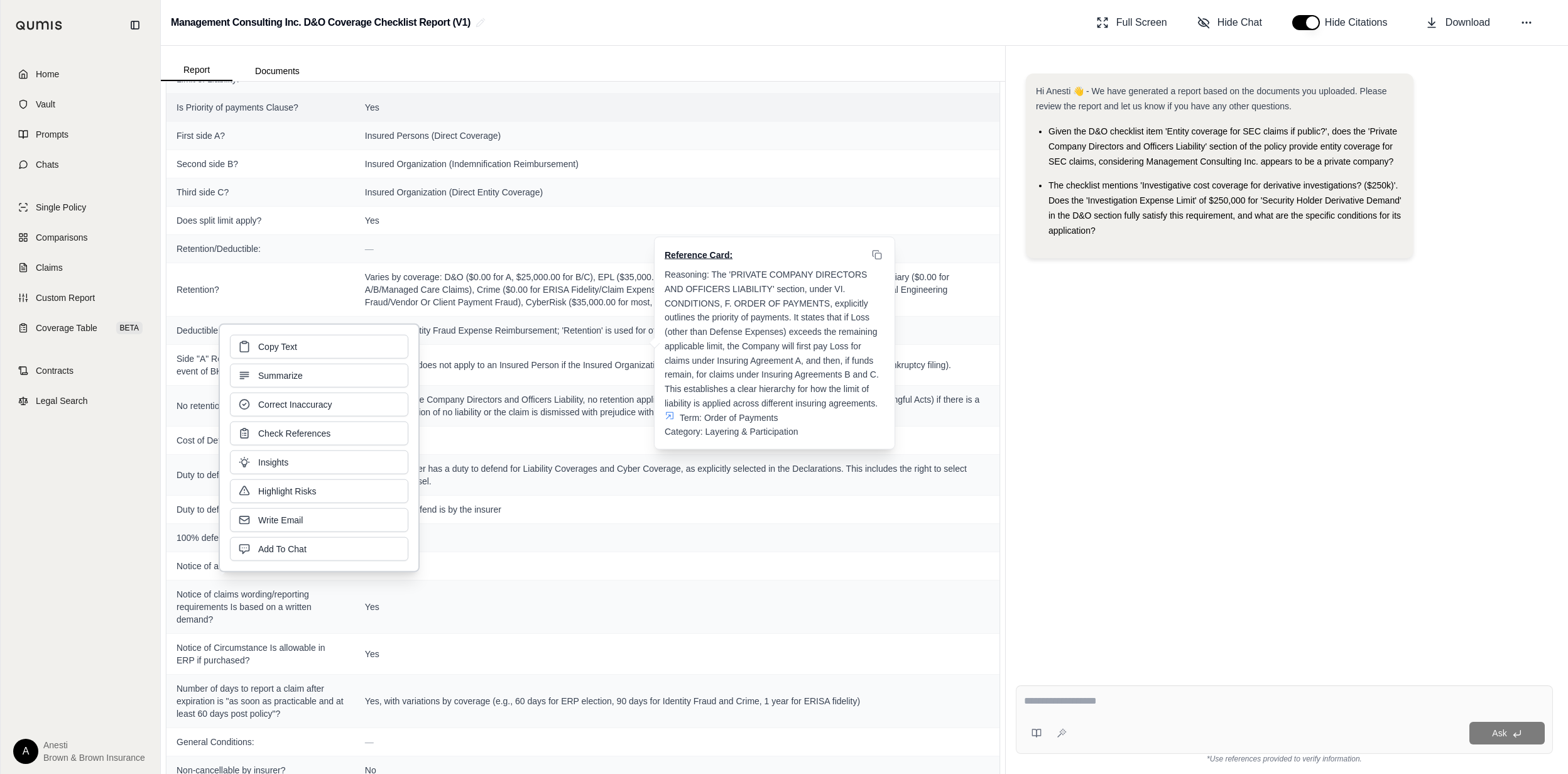
scroll to position [2311, 0]
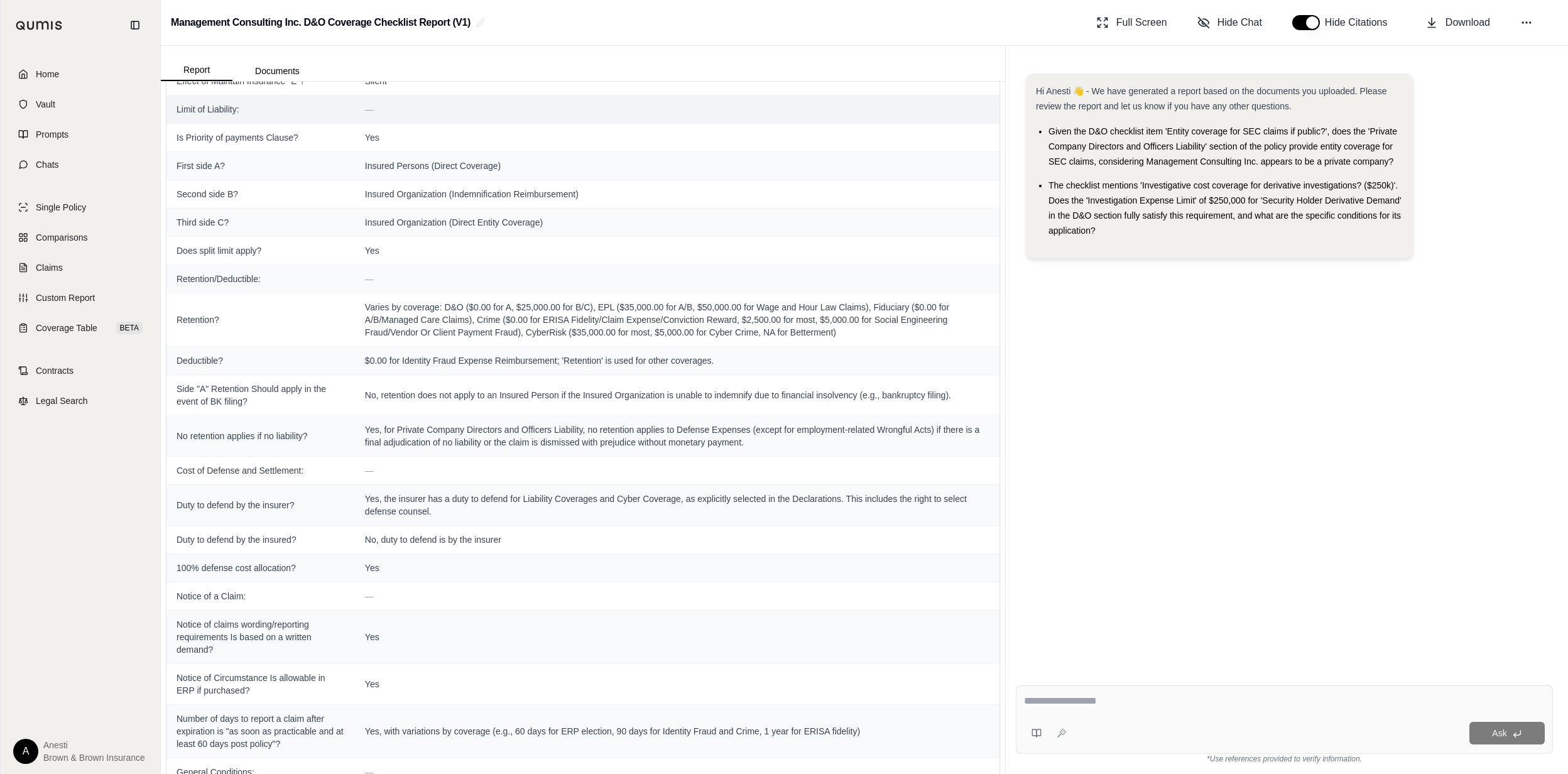
click at [178, 115] on span "Limit of Liability:" at bounding box center [261, 110] width 168 height 13
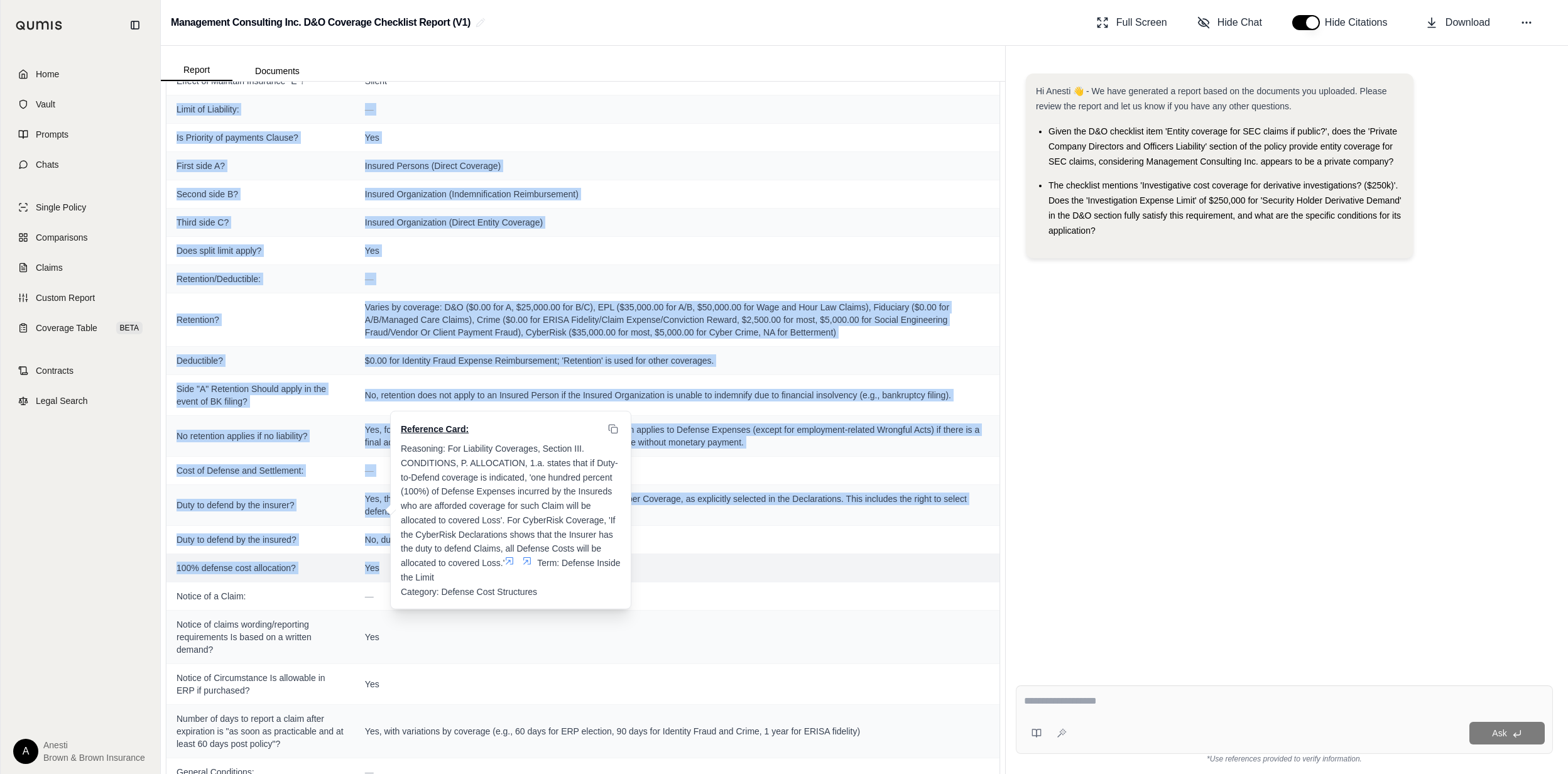
drag, startPoint x: 175, startPoint y: 157, endPoint x: 378, endPoint y: 627, distance: 512.0
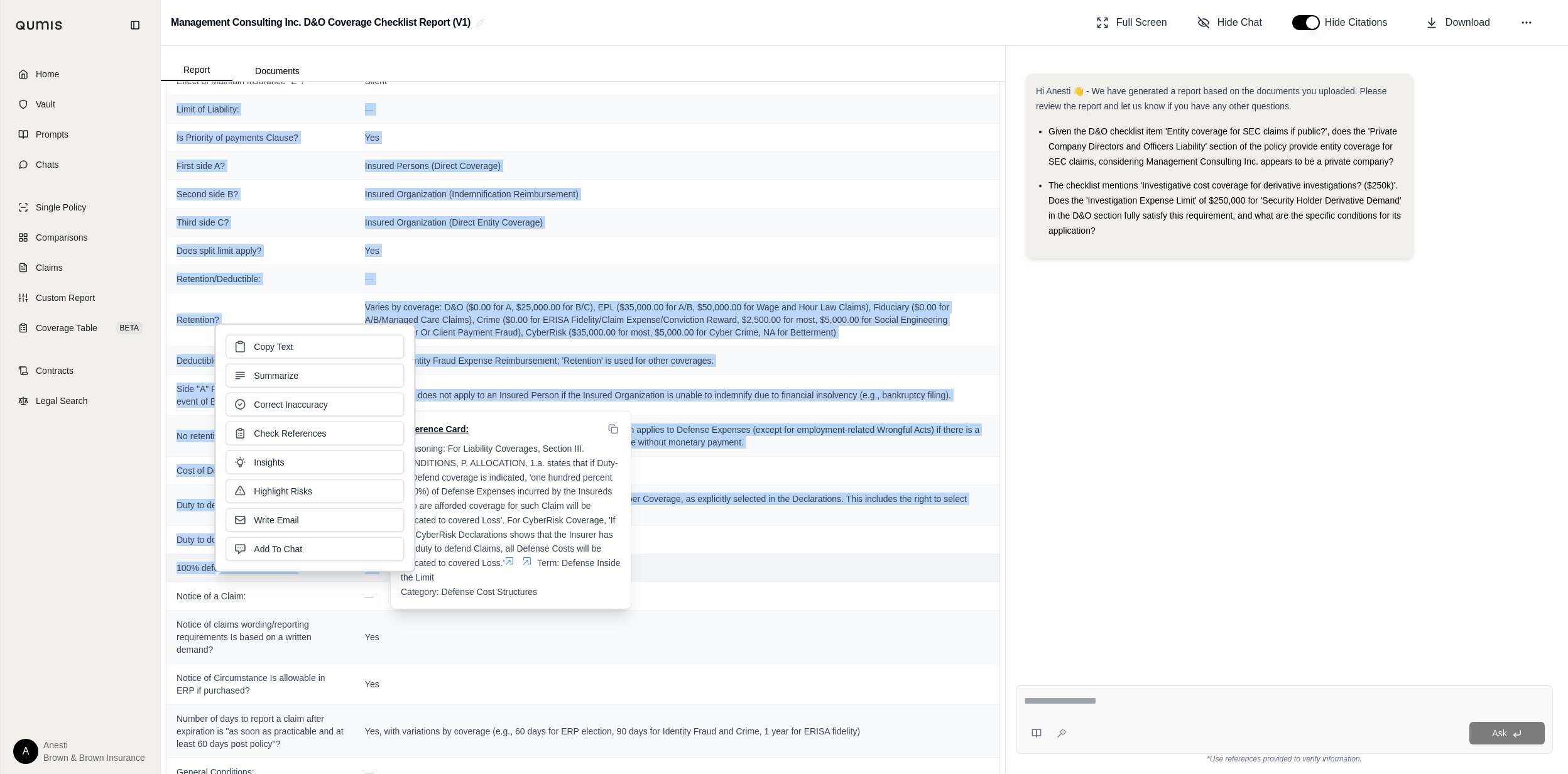
copy tbody "Lorem ip Dolorsita: — Co Adipisci el seddoeiu Tempor? Inc Utlab etdo M? Aliquae…"
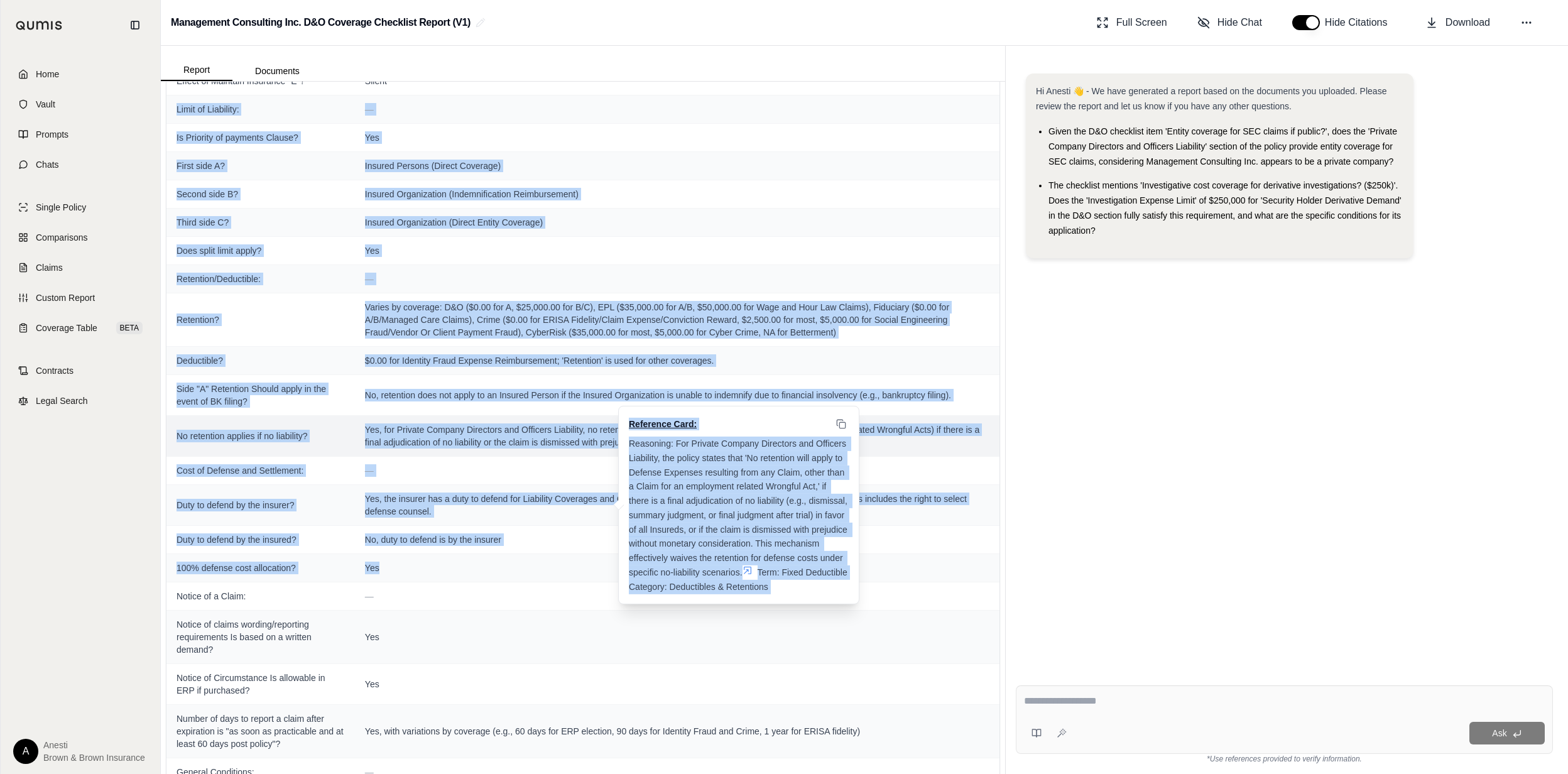
click at [606, 448] on span "Yes, for Private Company Directors and Officers Liability, no retention applies…" at bounding box center [677, 435] width 624 height 25
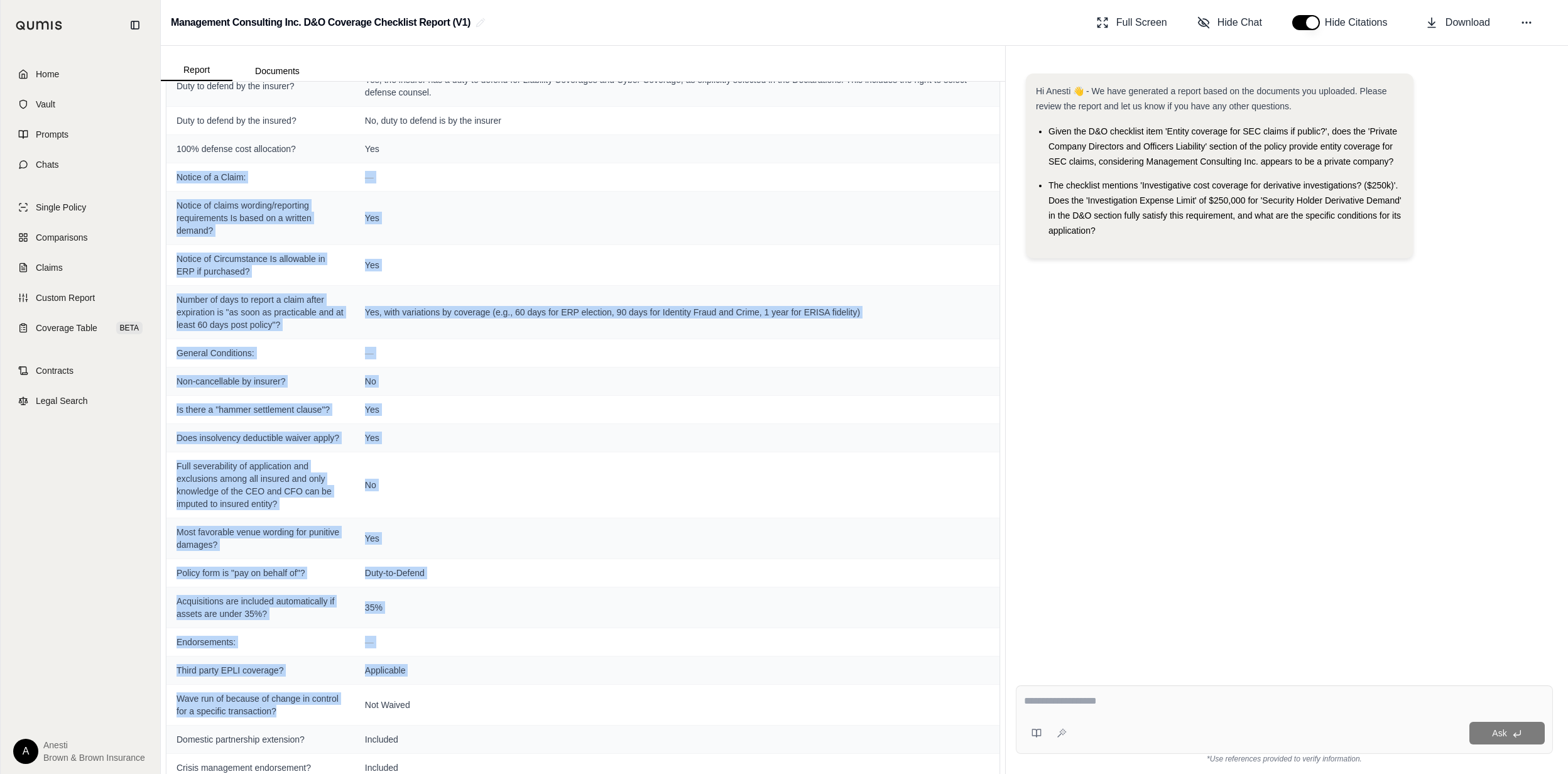
scroll to position [2814, 0]
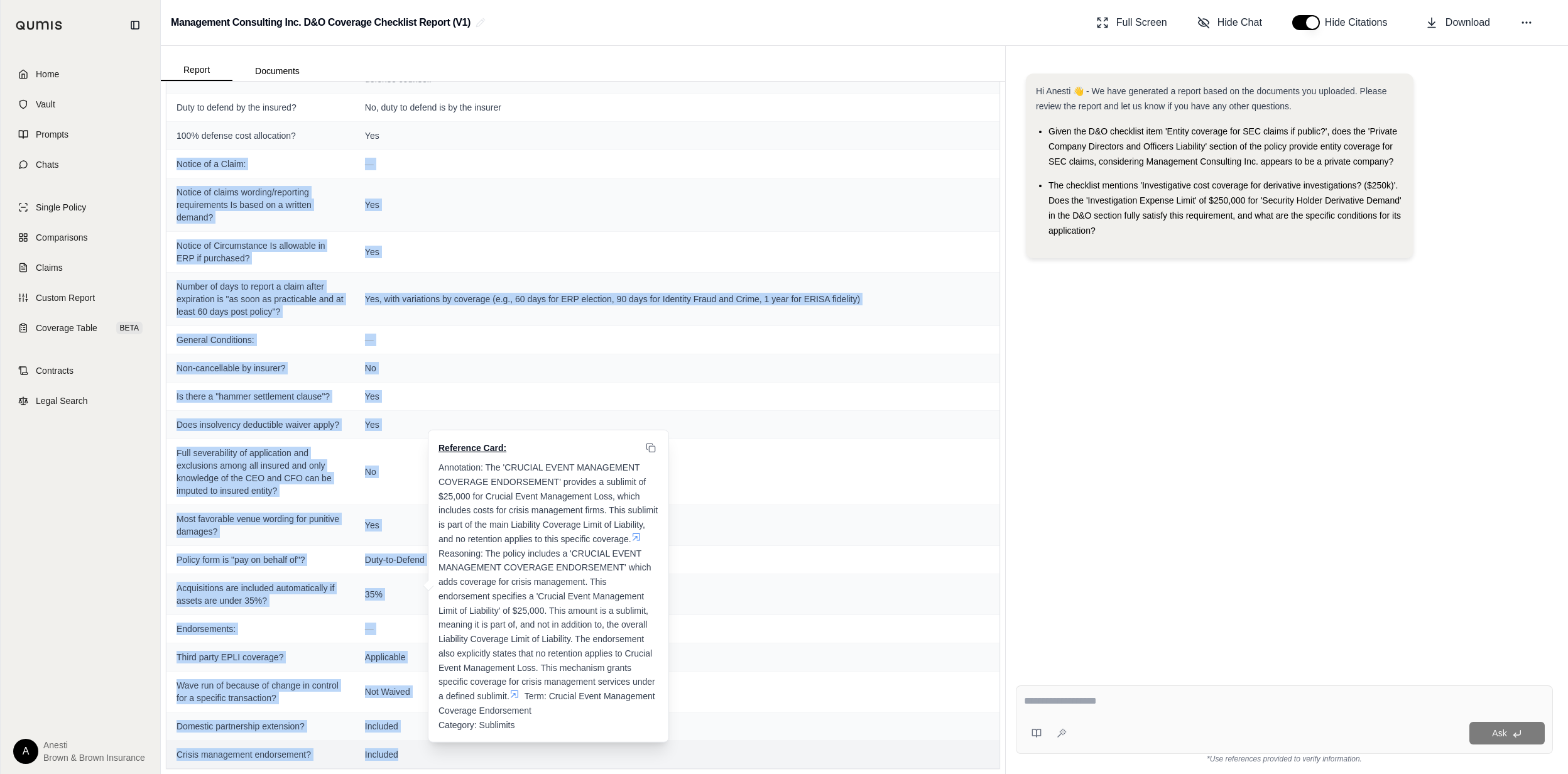
drag, startPoint x: 175, startPoint y: 227, endPoint x: 400, endPoint y: 766, distance: 584.1
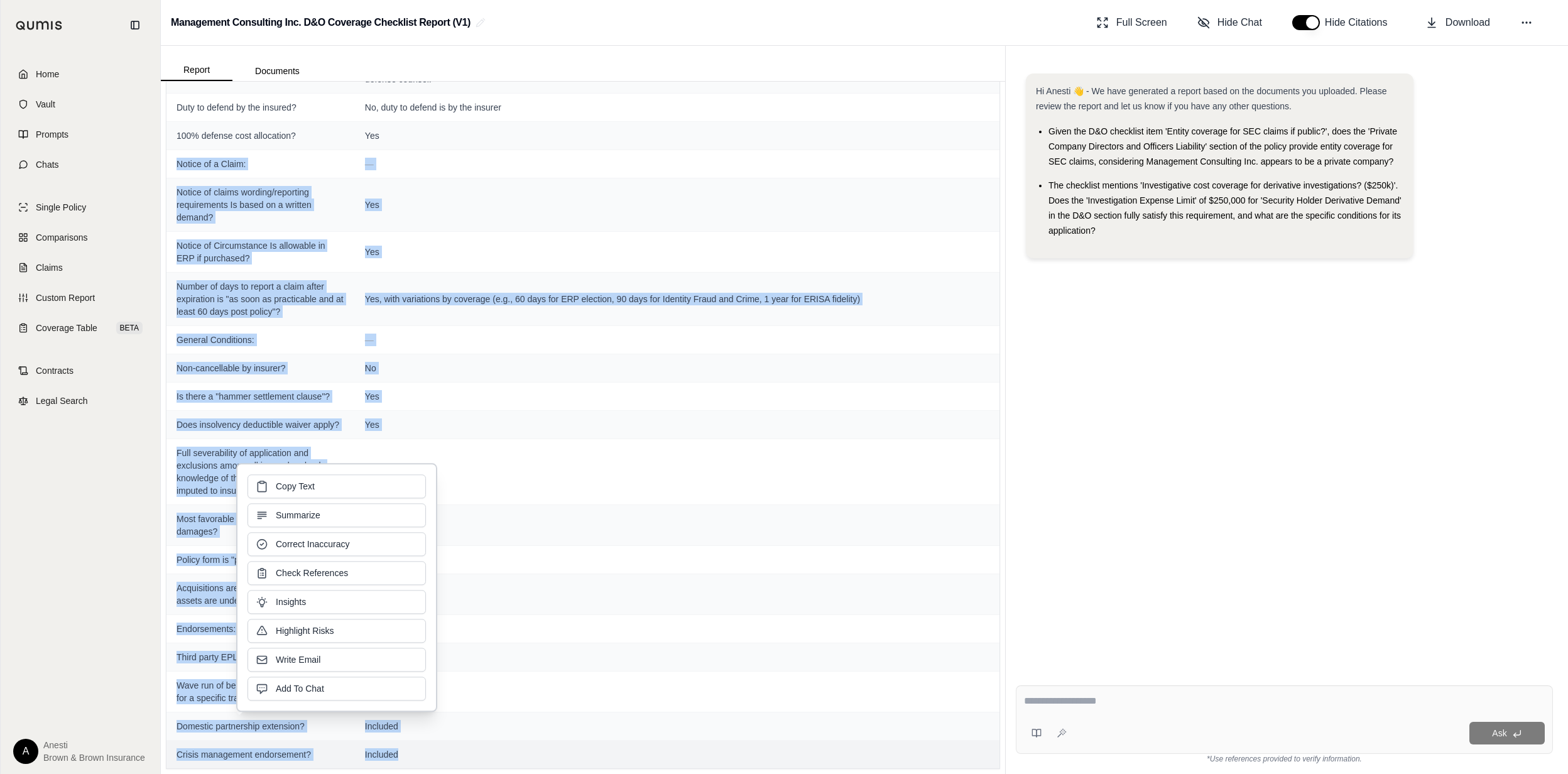
copy tbody "Loremi do s Ametc: — Adipis el seddoe tempori/utlaboree doloremagnaa En admin v…"
